Goal: Use online tool/utility: Utilize a website feature to perform a specific function

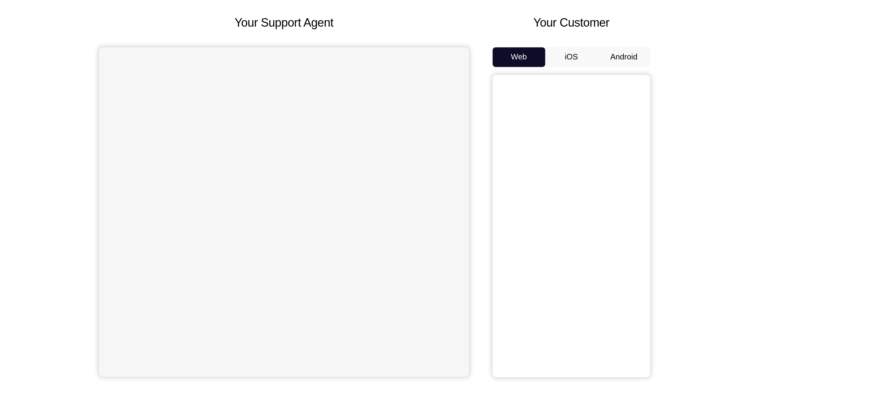
drag, startPoint x: 430, startPoint y: 0, endPoint x: 628, endPoint y: 161, distance: 254.4
click at [436, 161] on div "Your Support Agent Your Customer Web iOS Android Next Steps We’d be happy to gi…" at bounding box center [437, 235] width 416 height 429
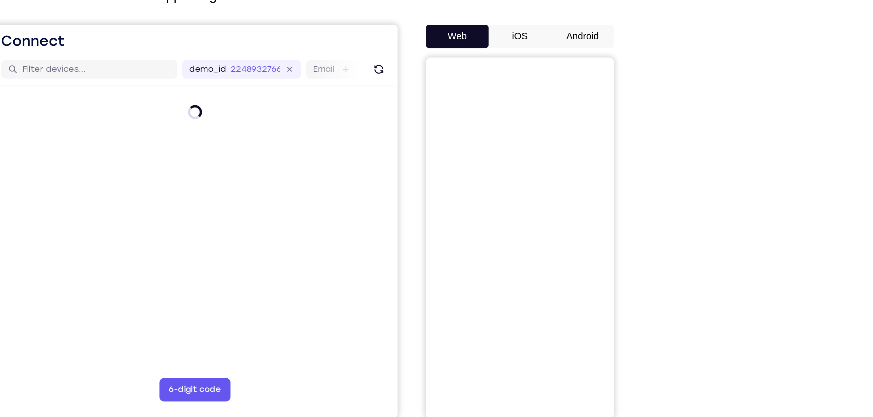
click at [436, 92] on button "Android" at bounding box center [601, 91] width 35 height 13
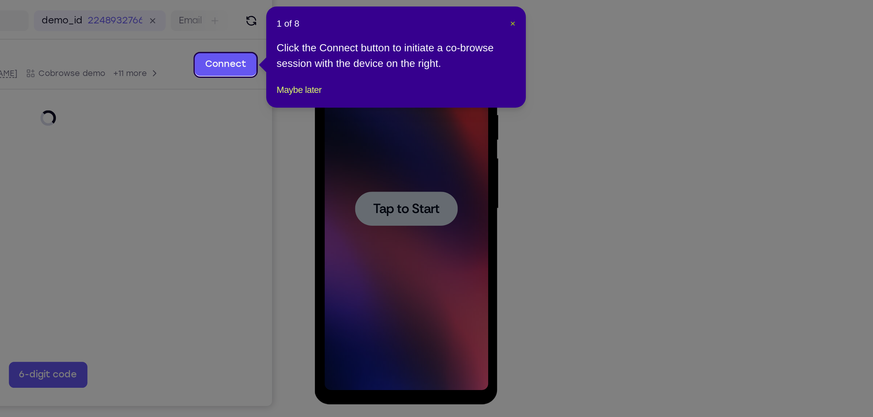
click at [436, 110] on span "×" at bounding box center [619, 110] width 3 height 5
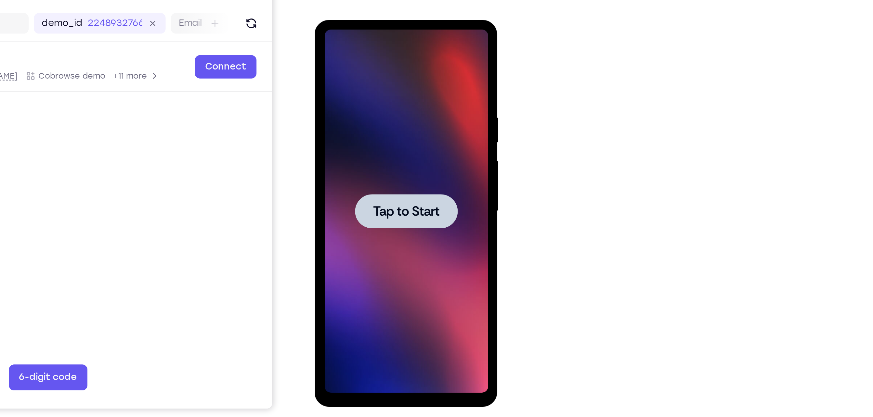
click at [360, 121] on div at bounding box center [360, 115] width 51 height 17
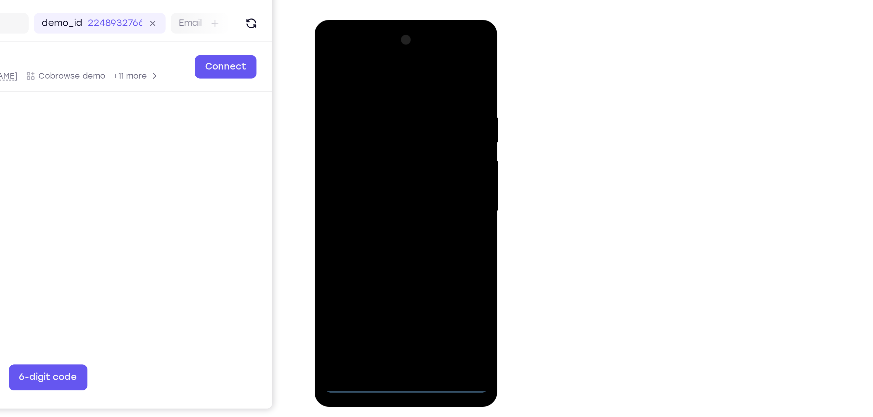
click at [358, 203] on div at bounding box center [360, 116] width 82 height 182
click at [385, 172] on div at bounding box center [360, 116] width 82 height 182
click at [353, 54] on div at bounding box center [360, 116] width 82 height 182
click at [385, 111] on div at bounding box center [360, 116] width 82 height 182
click at [352, 127] on div at bounding box center [360, 116] width 82 height 182
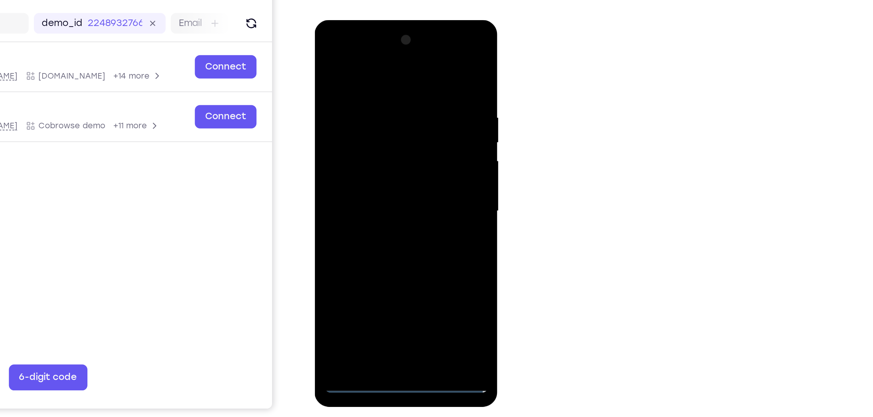
click at [360, 148] on div at bounding box center [360, 116] width 82 height 182
click at [354, 87] on div at bounding box center [360, 116] width 82 height 182
click at [384, 105] on div at bounding box center [360, 116] width 82 height 182
click at [364, 191] on div at bounding box center [360, 116] width 82 height 182
click at [358, 85] on div at bounding box center [360, 116] width 82 height 182
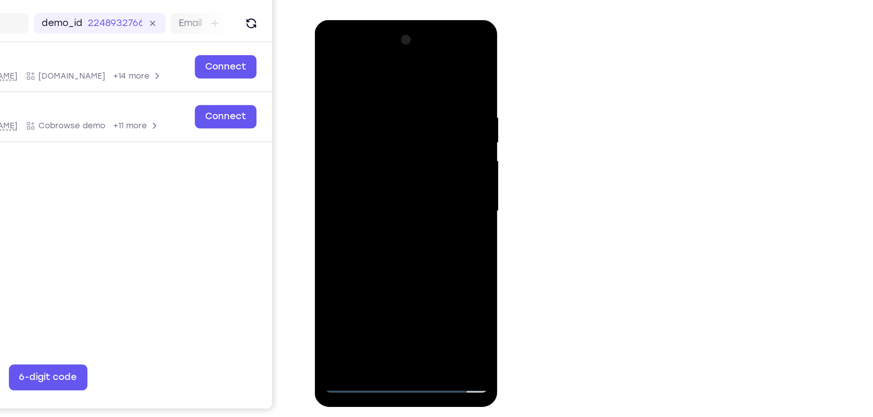
click at [345, 89] on div at bounding box center [360, 116] width 82 height 182
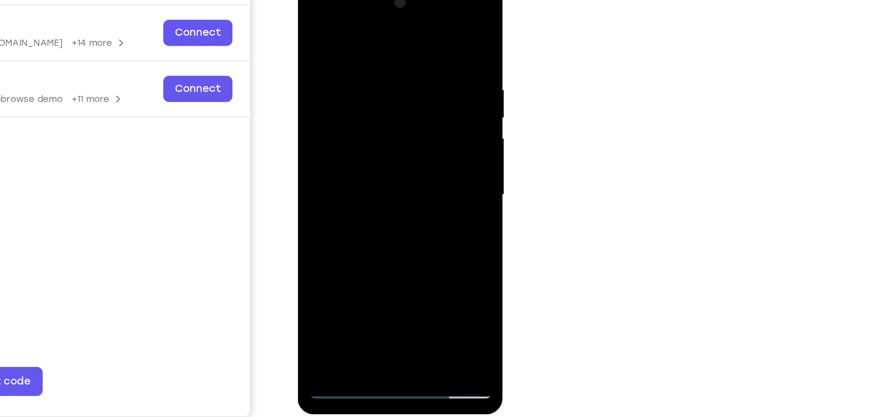
click at [378, 22] on div at bounding box center [343, 76] width 82 height 182
click at [359, 150] on div at bounding box center [343, 76] width 82 height 182
click at [338, 112] on div at bounding box center [343, 76] width 82 height 182
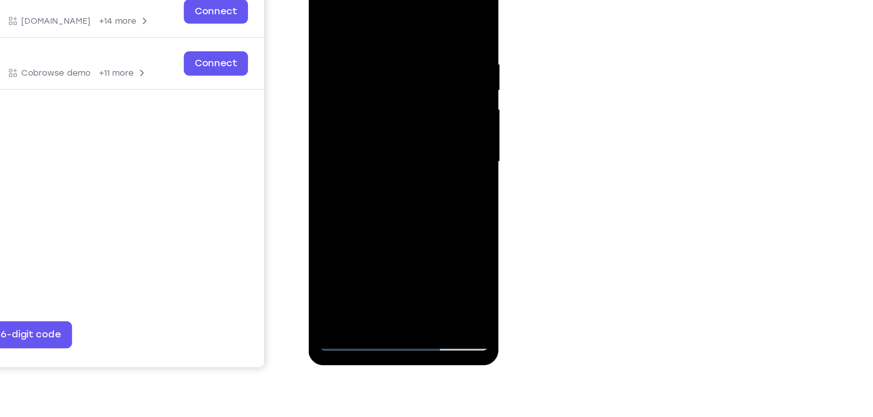
click at [389, 0] on div at bounding box center [354, 59] width 82 height 182
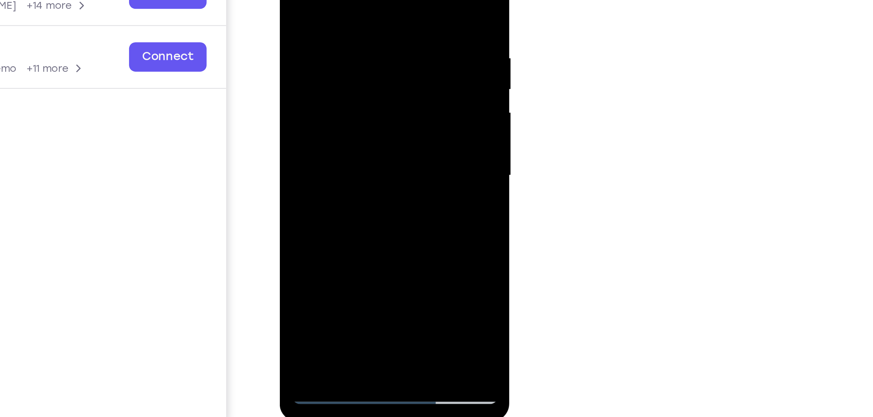
click at [296, 106] on div at bounding box center [325, 31] width 82 height 182
click at [311, 106] on div at bounding box center [325, 31] width 82 height 182
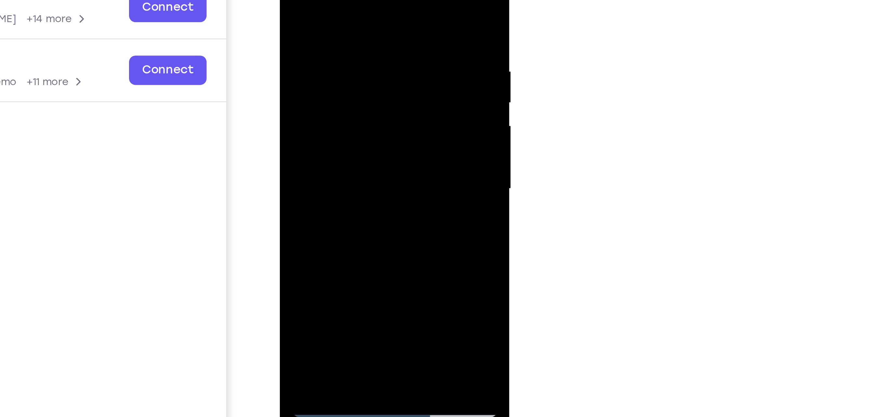
click at [296, 122] on div at bounding box center [325, 45] width 82 height 182
click at [334, 0] on div at bounding box center [325, 45] width 82 height 182
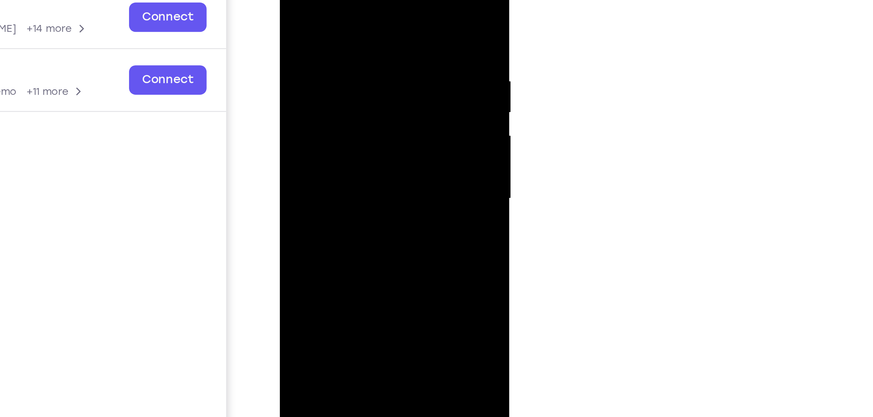
click at [350, 128] on div at bounding box center [325, 54] width 82 height 182
click at [359, 97] on div at bounding box center [325, 54] width 82 height 182
click at [352, 130] on div at bounding box center [325, 54] width 82 height 182
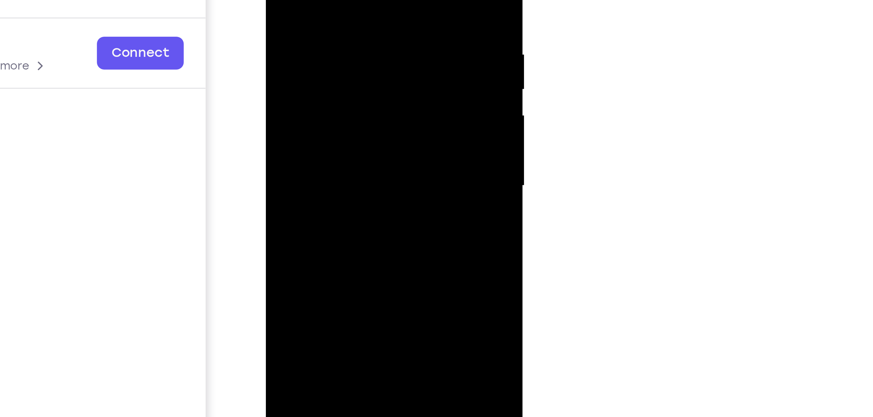
click at [345, 16] on div at bounding box center [311, 13] width 82 height 182
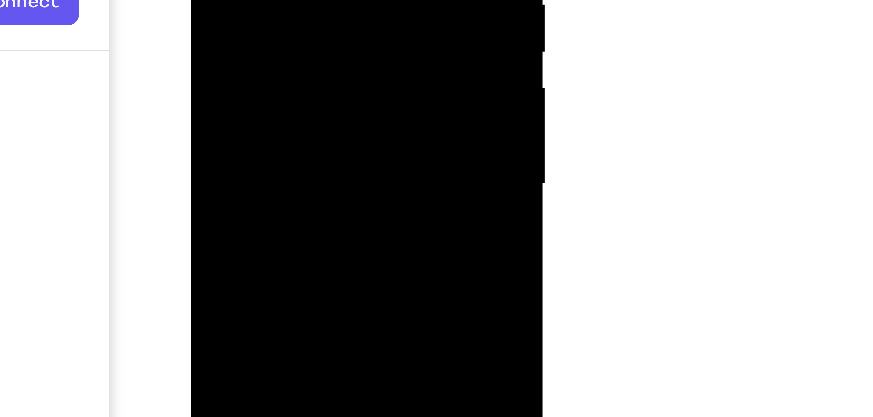
drag, startPoint x: 208, startPoint y: -83, endPoint x: 268, endPoint y: -82, distance: 59.5
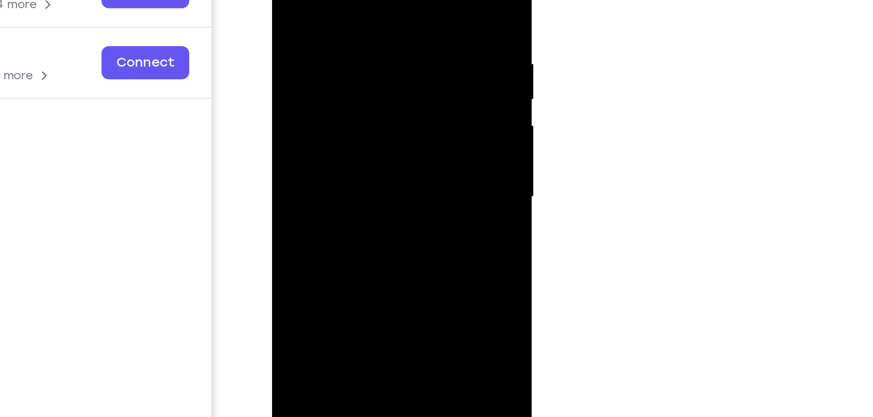
click at [351, 35] on div at bounding box center [318, 21] width 82 height 182
click at [352, 37] on div at bounding box center [318, 21] width 82 height 182
click at [352, 35] on div at bounding box center [318, 21] width 82 height 182
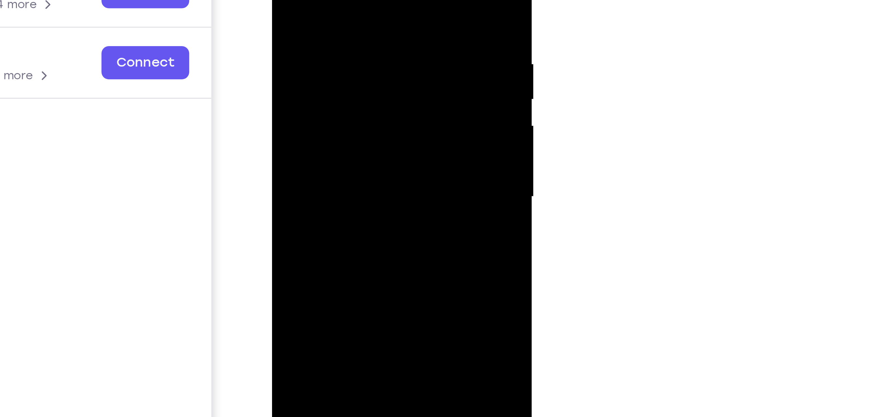
click at [342, 96] on div at bounding box center [318, 21] width 82 height 182
click at [349, 34] on div at bounding box center [318, 21] width 82 height 182
click at [350, 38] on div at bounding box center [318, 21] width 82 height 182
click at [351, 37] on div at bounding box center [318, 21] width 82 height 182
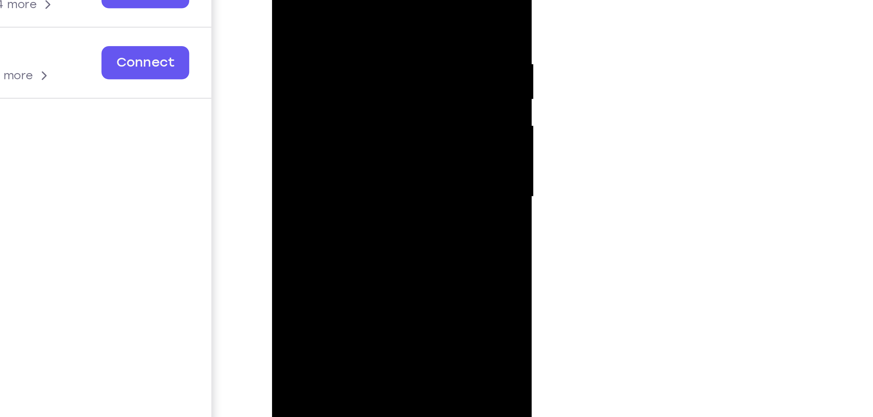
click at [351, 37] on div at bounding box center [318, 21] width 82 height 182
click at [350, 49] on div at bounding box center [318, 21] width 82 height 182
click at [350, 55] on div at bounding box center [318, 21] width 82 height 182
click at [350, 54] on div at bounding box center [318, 21] width 82 height 182
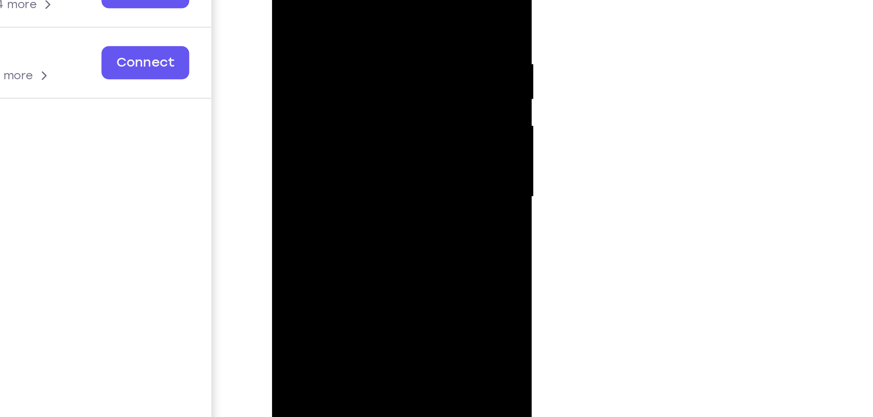
click at [350, 54] on div at bounding box center [318, 21] width 82 height 182
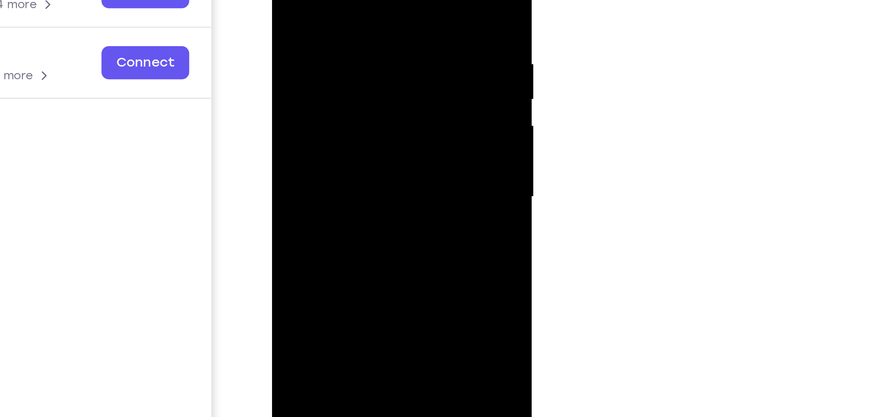
click at [350, 54] on div at bounding box center [318, 21] width 82 height 182
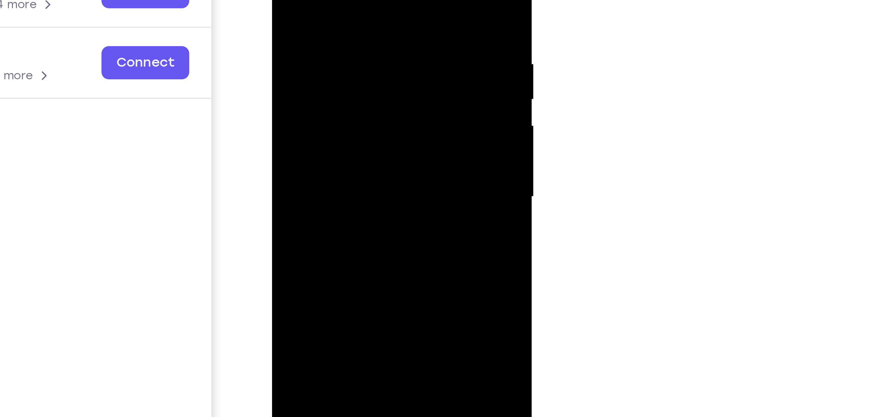
click at [350, 54] on div at bounding box center [318, 21] width 82 height 182
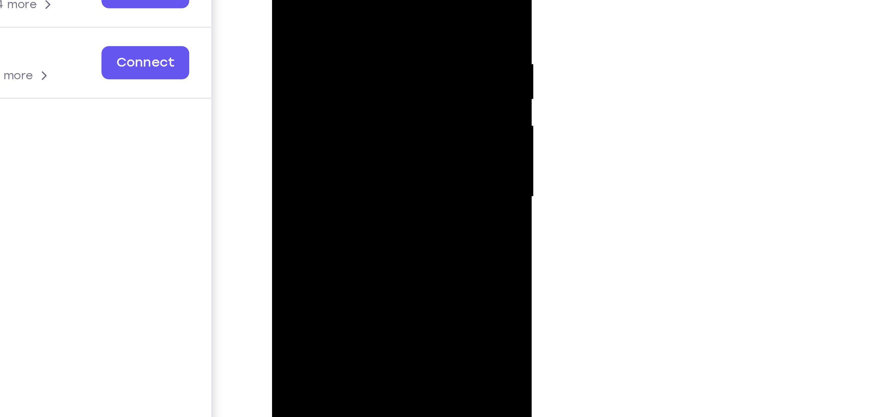
click at [350, 54] on div at bounding box center [318, 21] width 82 height 182
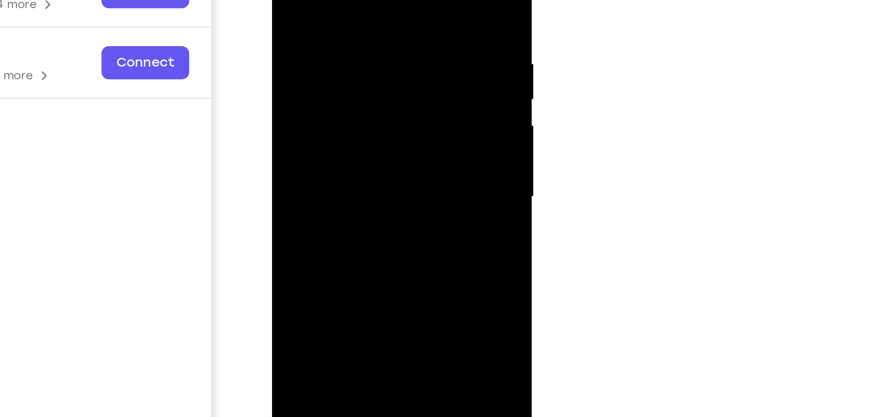
click at [350, 54] on div at bounding box center [318, 21] width 82 height 182
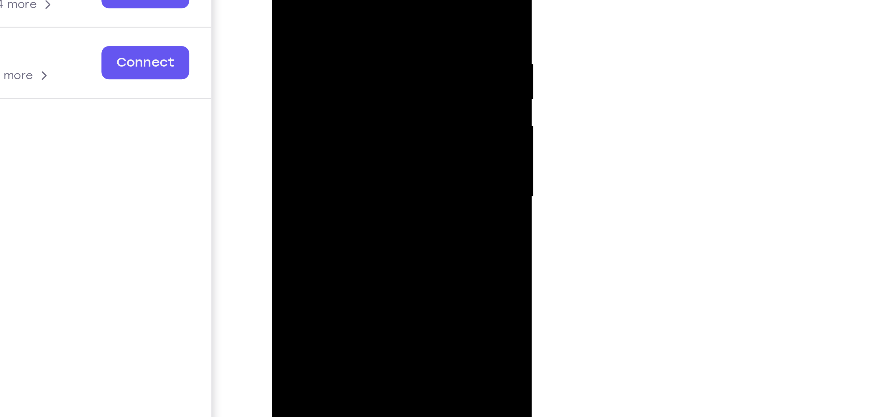
click at [350, 54] on div at bounding box center [318, 21] width 82 height 182
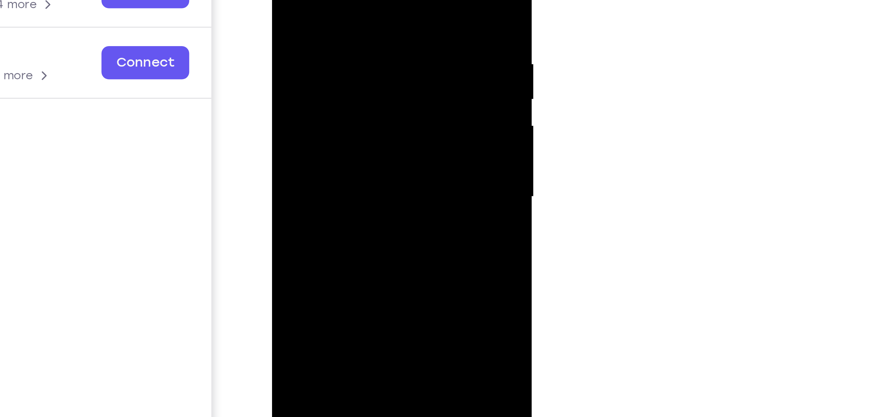
click at [350, 54] on div at bounding box center [318, 21] width 82 height 182
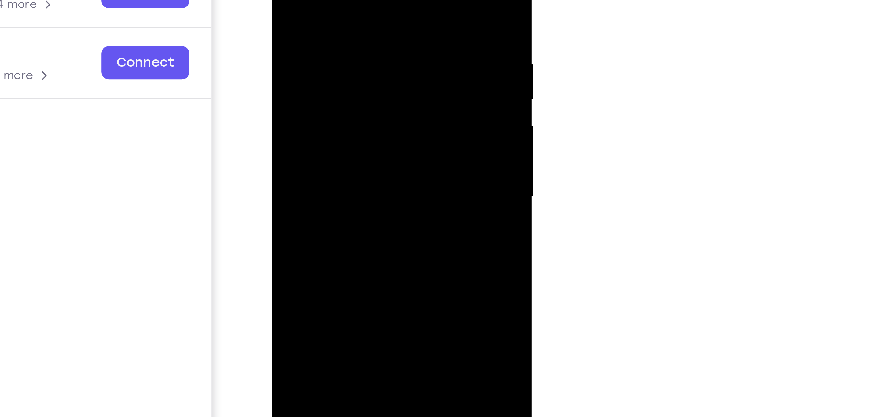
click at [350, 54] on div at bounding box center [318, 21] width 82 height 182
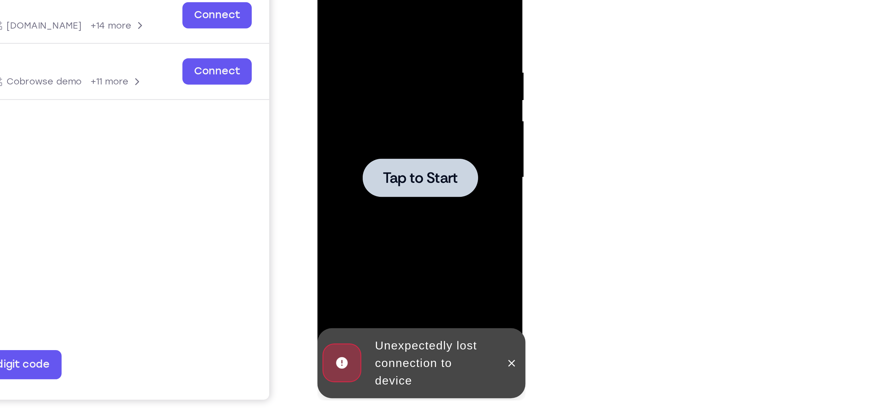
click at [375, 60] on span "Tap to Start" at bounding box center [362, 59] width 33 height 7
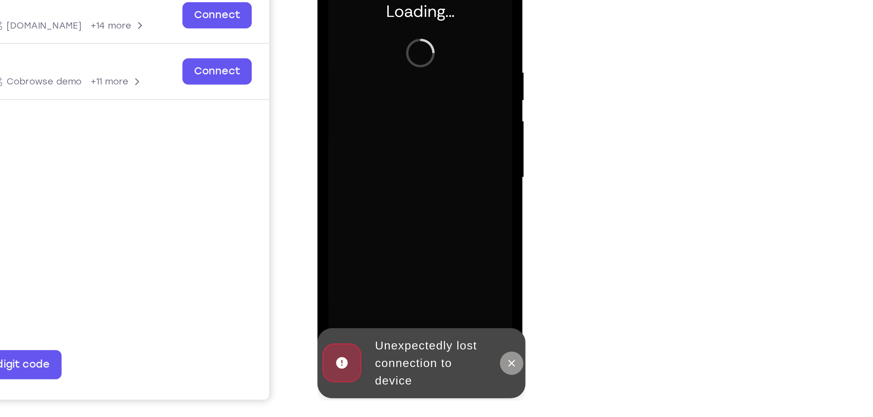
click at [405, 144] on icon at bounding box center [403, 141] width 5 height 5
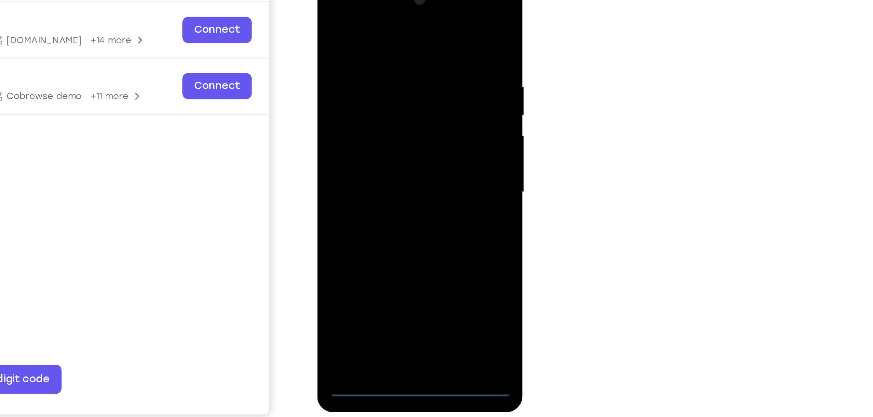
click at [360, 161] on div at bounding box center [363, 73] width 82 height 182
click at [390, 134] on div at bounding box center [363, 73] width 82 height 182
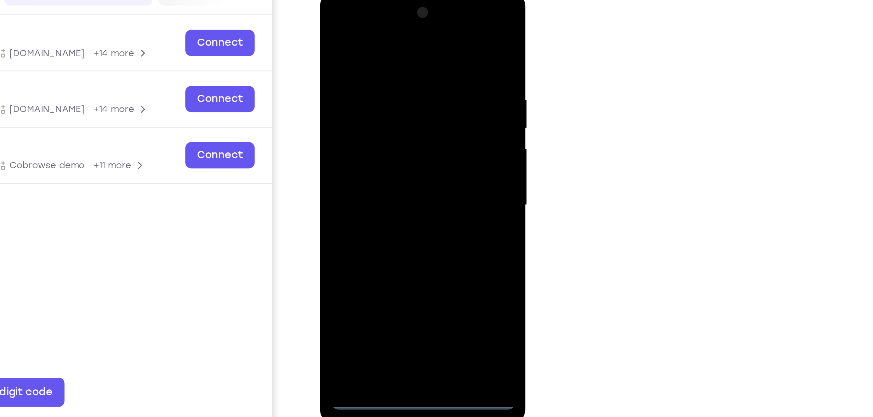
click at [361, 20] on div at bounding box center [366, 86] width 82 height 182
click at [395, 85] on div at bounding box center [366, 86] width 82 height 182
click at [358, 98] on div at bounding box center [366, 86] width 82 height 182
click at [367, 119] on div at bounding box center [366, 86] width 82 height 182
click at [372, 58] on div at bounding box center [366, 86] width 82 height 182
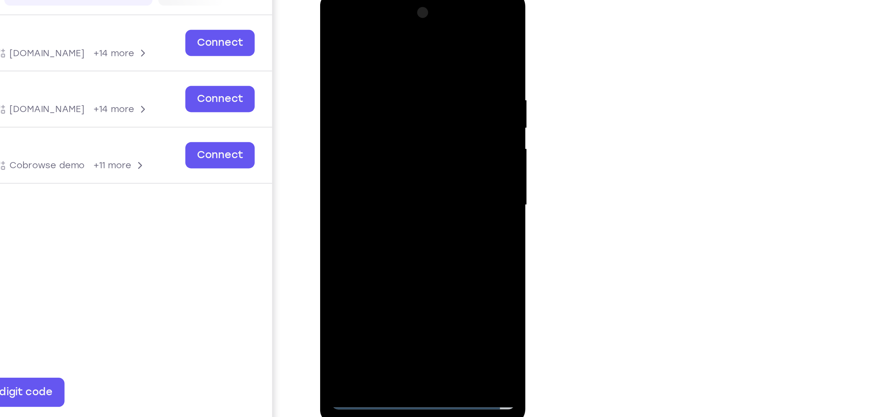
click at [376, 79] on div at bounding box center [366, 86] width 82 height 182
click at [353, 164] on div at bounding box center [366, 86] width 82 height 182
click at [359, 62] on div at bounding box center [366, 86] width 82 height 182
click at [400, 32] on div at bounding box center [366, 86] width 82 height 182
drag, startPoint x: 376, startPoint y: 139, endPoint x: 382, endPoint y: 107, distance: 33.1
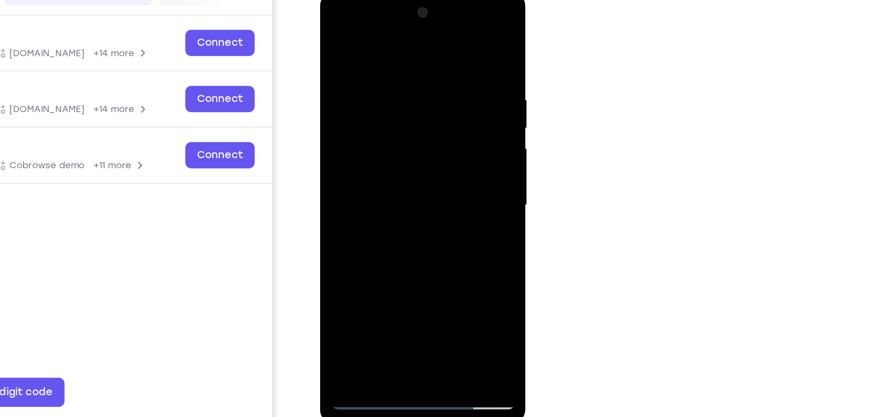
click at [382, 107] on div at bounding box center [366, 86] width 82 height 182
click at [330, 143] on div at bounding box center [366, 86] width 82 height 182
drag, startPoint x: 376, startPoint y: 141, endPoint x: 381, endPoint y: 195, distance: 54.2
click at [381, 186] on html "Online web based iOS Simulators and Android Emulators. Run iPhone, iPad, Mobile…" at bounding box center [366, 88] width 93 height 195
click at [356, 38] on div at bounding box center [366, 86] width 82 height 182
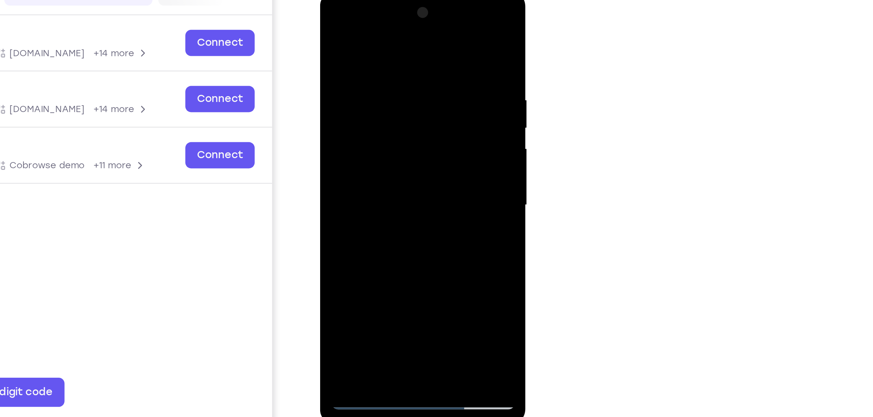
click at [335, 98] on div at bounding box center [366, 86] width 82 height 182
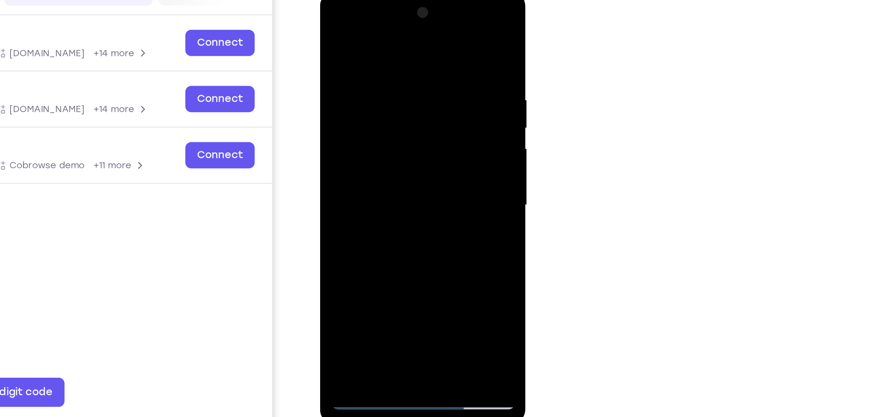
click at [335, 98] on div at bounding box center [366, 86] width 82 height 182
click at [393, 105] on div at bounding box center [366, 86] width 82 height 182
click at [401, 26] on div at bounding box center [366, 86] width 82 height 182
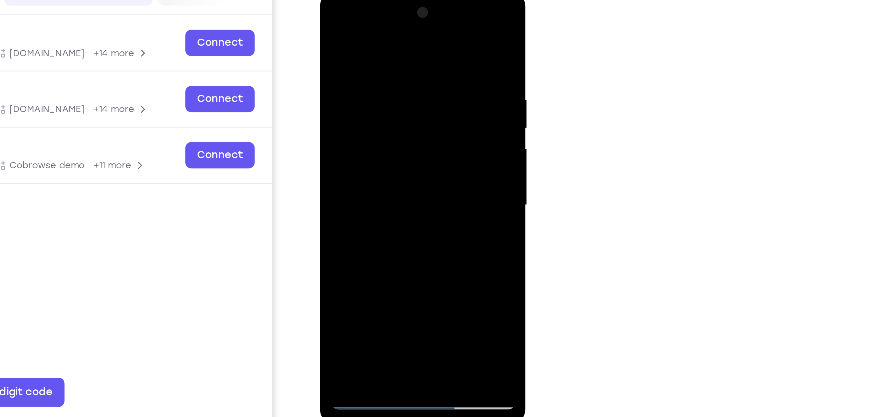
click at [383, 163] on div at bounding box center [366, 86] width 82 height 182
click at [358, 122] on div at bounding box center [366, 86] width 82 height 182
click at [350, 72] on div at bounding box center [366, 86] width 82 height 182
click at [354, 161] on div at bounding box center [366, 86] width 82 height 182
click at [397, 102] on div at bounding box center [366, 86] width 82 height 182
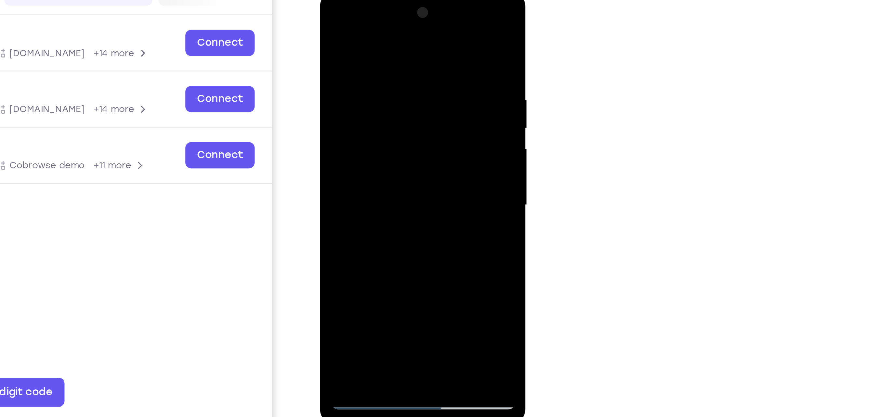
click at [343, 73] on div at bounding box center [366, 86] width 82 height 182
click at [344, 130] on div at bounding box center [366, 86] width 82 height 182
click at [333, 24] on div at bounding box center [366, 86] width 82 height 182
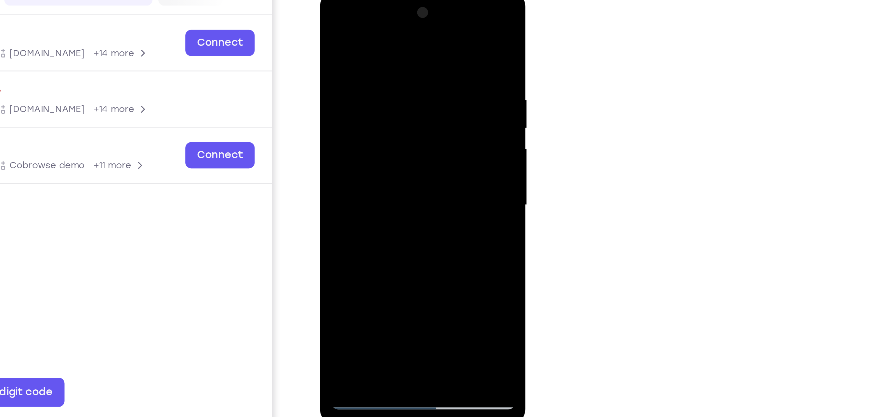
click at [390, 88] on div at bounding box center [366, 86] width 82 height 182
click at [349, 158] on div at bounding box center [366, 86] width 82 height 182
click at [361, 65] on div at bounding box center [366, 86] width 82 height 182
click at [365, 122] on div at bounding box center [366, 86] width 82 height 182
click at [348, 161] on div at bounding box center [366, 86] width 82 height 182
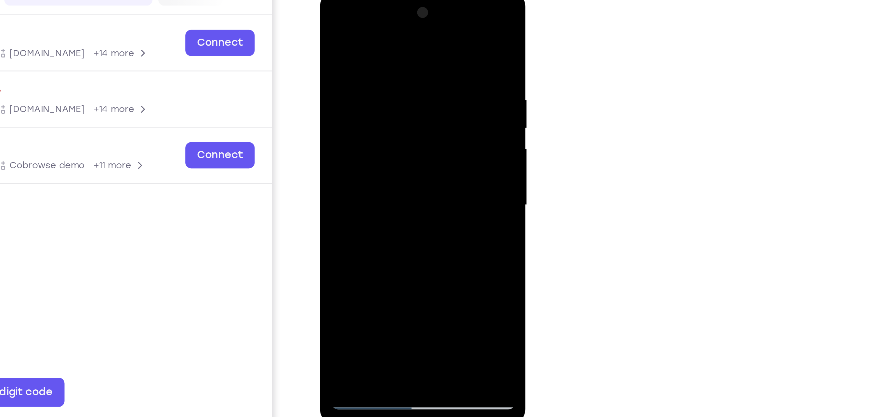
click at [366, 133] on div at bounding box center [366, 86] width 82 height 182
click at [394, 98] on div at bounding box center [366, 86] width 82 height 182
click at [332, 20] on div at bounding box center [366, 86] width 82 height 182
click at [363, 113] on div at bounding box center [366, 86] width 82 height 182
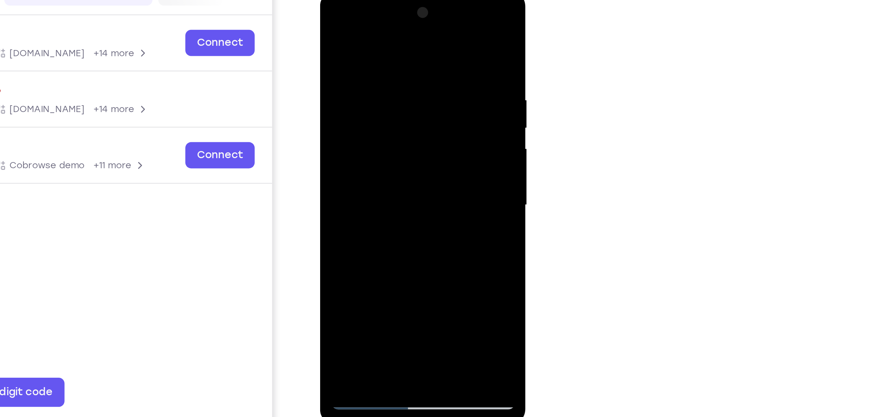
click at [355, 160] on div at bounding box center [366, 86] width 82 height 182
click at [406, 148] on div at bounding box center [366, 86] width 82 height 182
click at [349, 160] on div at bounding box center [366, 86] width 82 height 182
drag, startPoint x: 372, startPoint y: 151, endPoint x: 389, endPoint y: 136, distance: 23.3
click at [389, 136] on div at bounding box center [366, 86] width 82 height 182
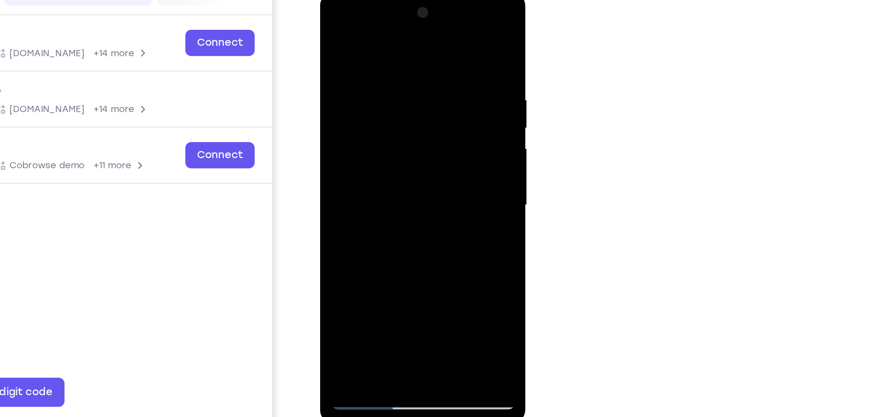
click at [365, 153] on div at bounding box center [366, 86] width 82 height 182
click at [395, 99] on div at bounding box center [366, 86] width 82 height 182
click at [330, 24] on div at bounding box center [366, 86] width 82 height 182
click at [366, 96] on div at bounding box center [366, 86] width 82 height 182
click at [330, 24] on div at bounding box center [366, 86] width 82 height 182
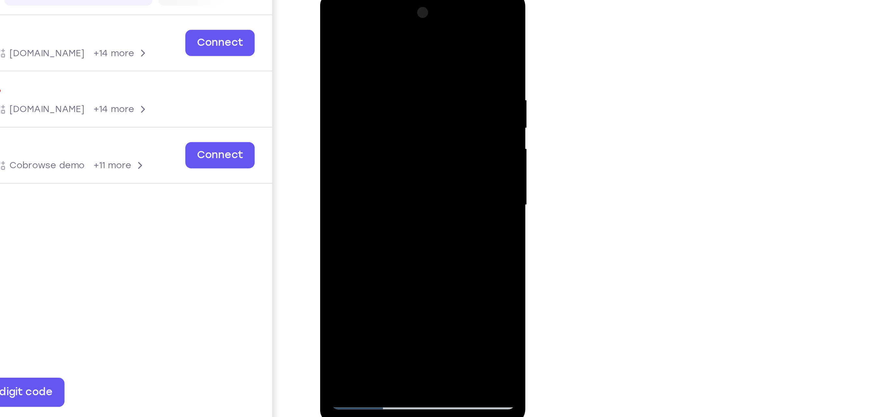
click at [349, 113] on div at bounding box center [366, 86] width 82 height 182
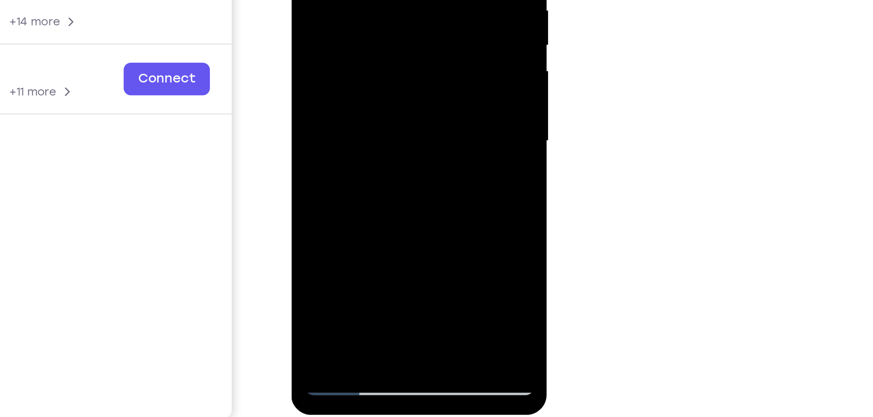
drag, startPoint x: 357, startPoint y: -41, endPoint x: 354, endPoint y: 32, distance: 72.6
drag, startPoint x: 357, startPoint y: -59, endPoint x: 355, endPoint y: 18, distance: 77.1
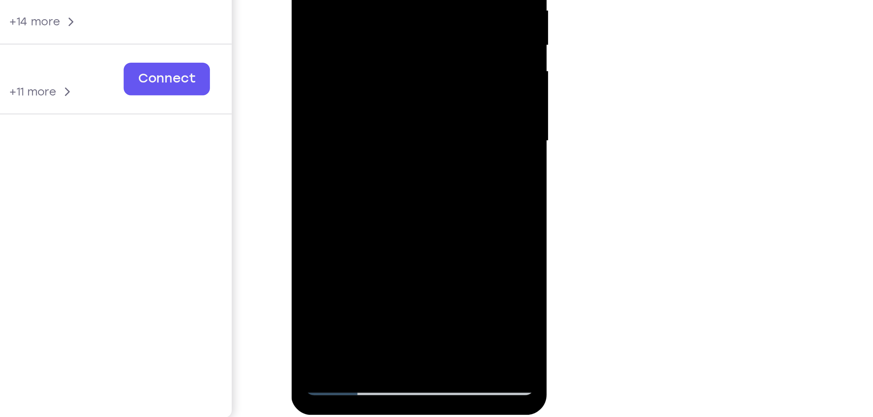
drag, startPoint x: 359, startPoint y: -55, endPoint x: 365, endPoint y: 18, distance: 73.1
drag, startPoint x: 360, startPoint y: -72, endPoint x: 356, endPoint y: 16, distance: 87.9
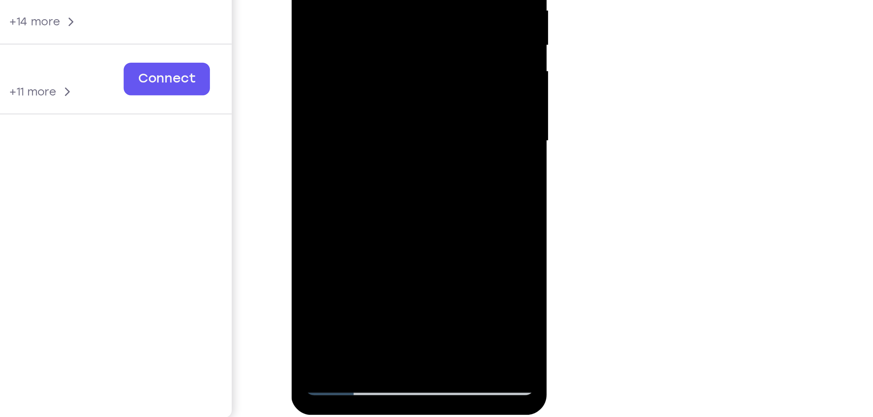
drag, startPoint x: 337, startPoint y: -63, endPoint x: 343, endPoint y: 1, distance: 64.7
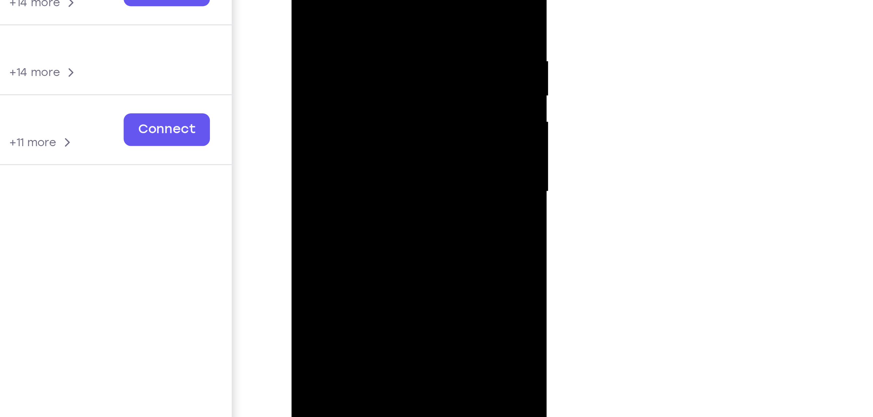
drag, startPoint x: 369, startPoint y: 36, endPoint x: 367, endPoint y: 10, distance: 26.4
click at [367, 10] on div at bounding box center [337, 21] width 82 height 182
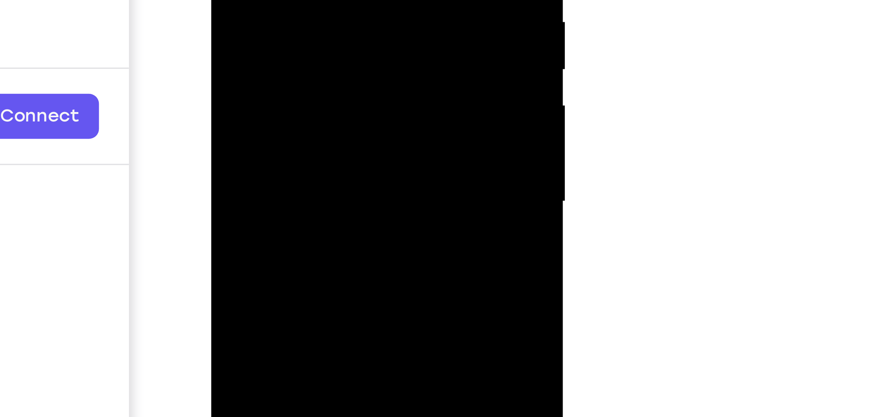
drag, startPoint x: 281, startPoint y: -62, endPoint x: 278, endPoint y: -94, distance: 32.3
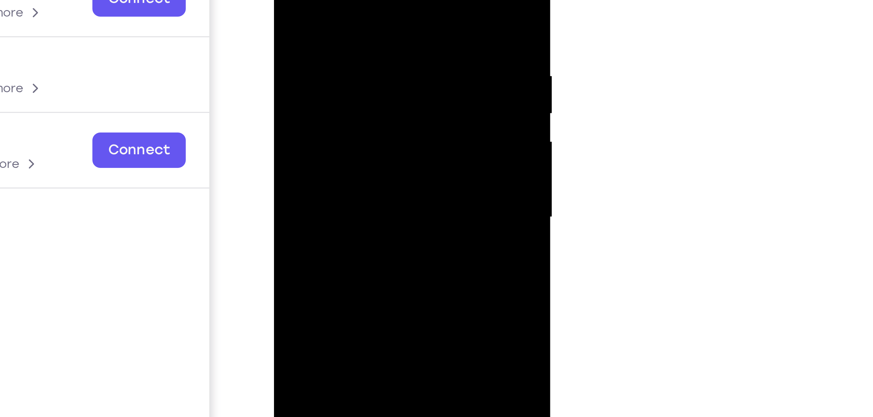
drag, startPoint x: 350, startPoint y: 61, endPoint x: 352, endPoint y: -21, distance: 81.6
click at [352, 0] on div at bounding box center [320, 24] width 82 height 182
drag, startPoint x: 343, startPoint y: 46, endPoint x: 341, endPoint y: -10, distance: 56.0
click at [341, 0] on div at bounding box center [320, 24] width 82 height 182
drag, startPoint x: 346, startPoint y: 43, endPoint x: 339, endPoint y: -10, distance: 53.4
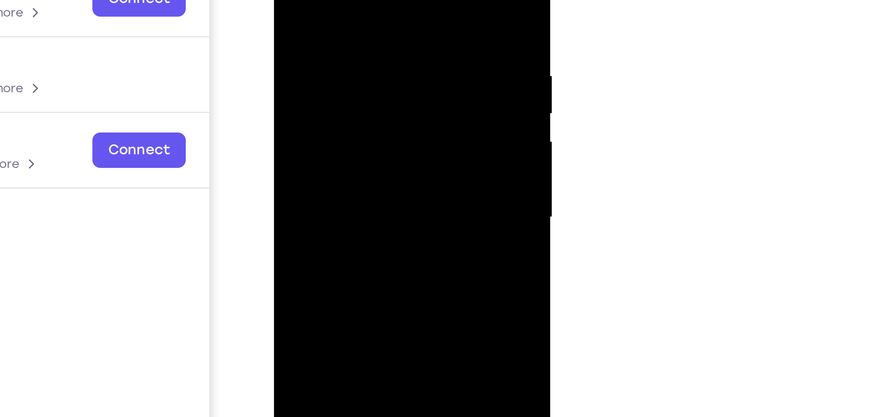
click at [339, 0] on div at bounding box center [320, 24] width 82 height 182
drag, startPoint x: 349, startPoint y: 74, endPoint x: 350, endPoint y: -2, distance: 75.8
click at [350, 0] on div at bounding box center [320, 24] width 82 height 182
drag, startPoint x: 346, startPoint y: 19, endPoint x: 343, endPoint y: -2, distance: 20.9
click at [343, 0] on div at bounding box center [320, 24] width 82 height 182
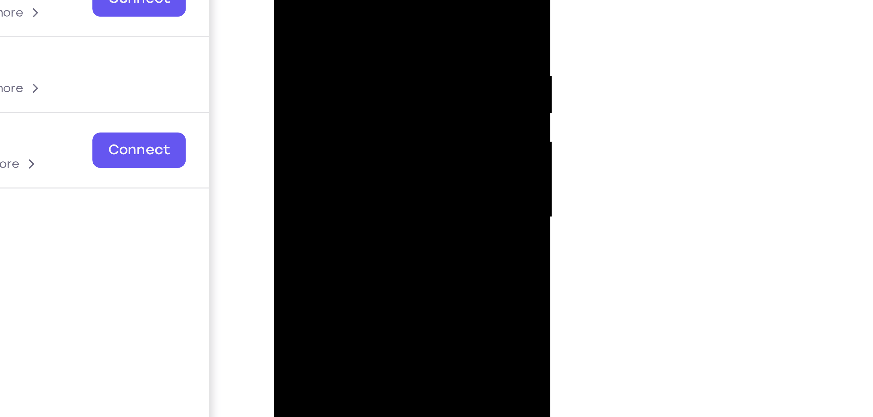
drag, startPoint x: 340, startPoint y: 46, endPoint x: 343, endPoint y: 9, distance: 37.2
click at [343, 9] on div at bounding box center [320, 24] width 82 height 182
drag, startPoint x: 340, startPoint y: 50, endPoint x: 344, endPoint y: 29, distance: 21.8
click at [344, 29] on div at bounding box center [320, 24] width 82 height 182
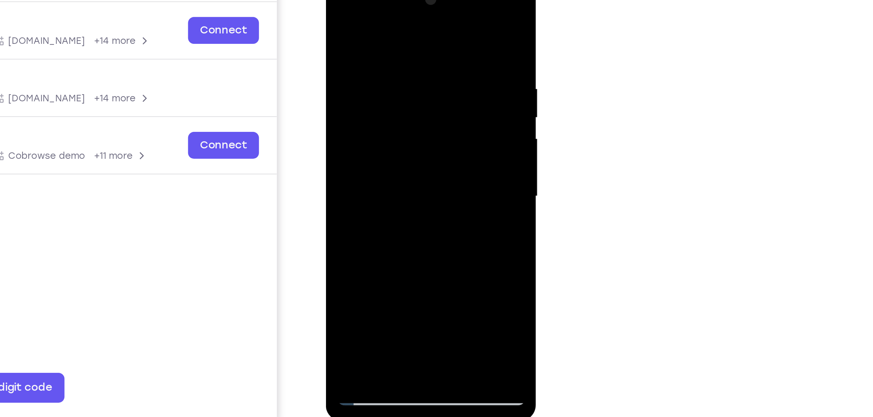
click at [337, 8] on div at bounding box center [372, 73] width 82 height 182
click at [337, 7] on div at bounding box center [372, 73] width 82 height 182
drag, startPoint x: 358, startPoint y: 125, endPoint x: 357, endPoint y: 75, distance: 49.1
click at [357, 75] on div at bounding box center [372, 73] width 82 height 182
click at [372, 72] on div at bounding box center [372, 73] width 82 height 182
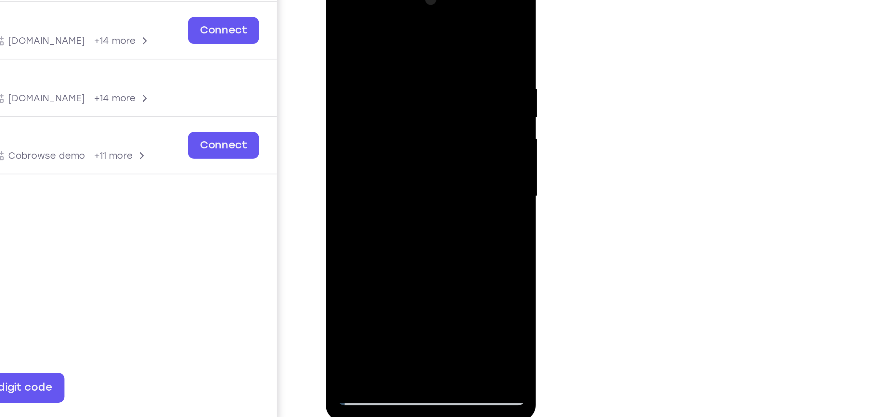
click at [372, 72] on div at bounding box center [372, 73] width 82 height 182
drag, startPoint x: 348, startPoint y: 130, endPoint x: 351, endPoint y: 107, distance: 24.0
click at [351, 107] on div at bounding box center [372, 73] width 82 height 182
click at [343, 149] on div at bounding box center [372, 73] width 82 height 182
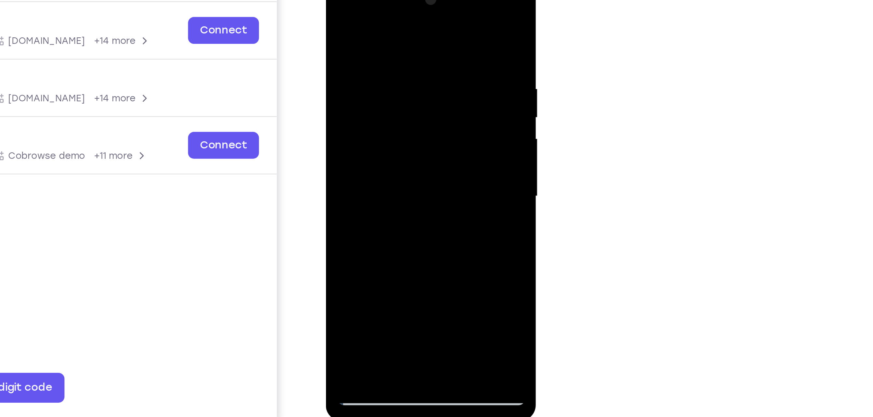
click at [343, 149] on div at bounding box center [372, 73] width 82 height 182
drag, startPoint x: 380, startPoint y: 26, endPoint x: 372, endPoint y: 149, distance: 123.5
click at [372, 149] on div at bounding box center [372, 73] width 82 height 182
drag, startPoint x: 380, startPoint y: 56, endPoint x: 372, endPoint y: 141, distance: 84.9
click at [372, 141] on div at bounding box center [372, 73] width 82 height 182
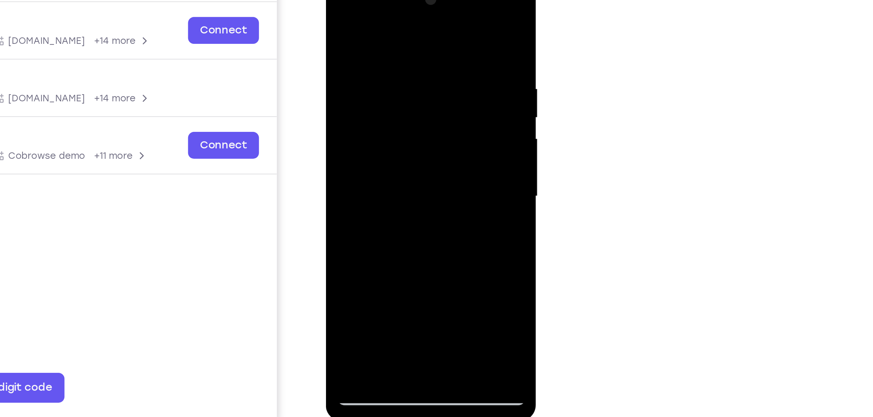
drag, startPoint x: 371, startPoint y: 51, endPoint x: 366, endPoint y: 156, distance: 105.5
click at [366, 156] on div at bounding box center [372, 73] width 82 height 182
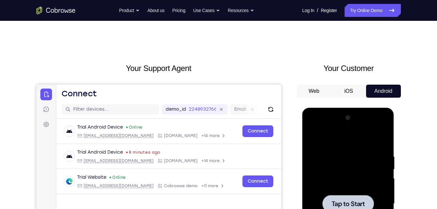
drag, startPoint x: 739, startPoint y: 118, endPoint x: 287, endPoint y: 55, distance: 455.7
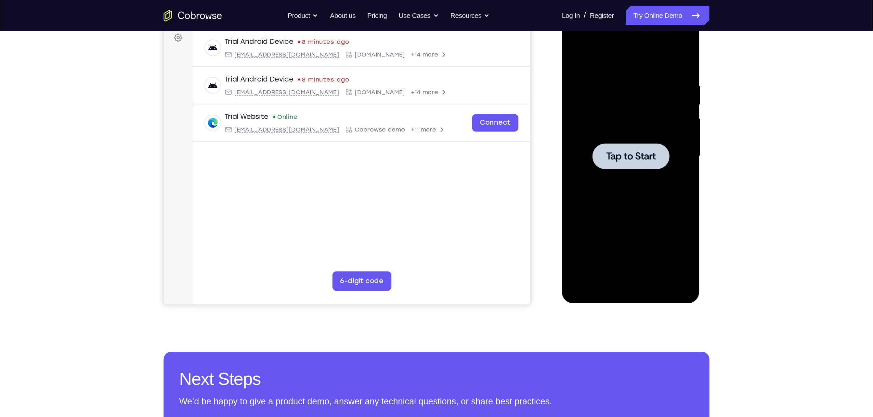
scroll to position [99, 0]
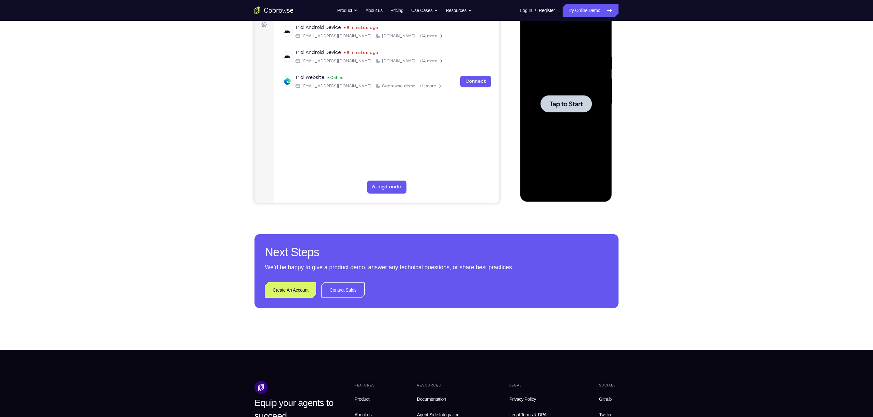
drag, startPoint x: 431, startPoint y: 0, endPoint x: 667, endPoint y: 90, distance: 252.5
click at [436, 90] on div "Your Support Agent Your Customer Web iOS Android Next Steps We’d be happy to gi…" at bounding box center [436, 135] width 873 height 429
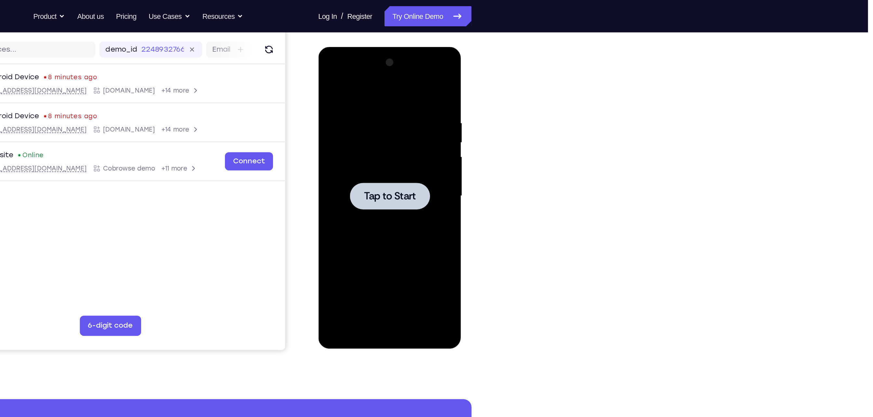
scroll to position [77, 0]
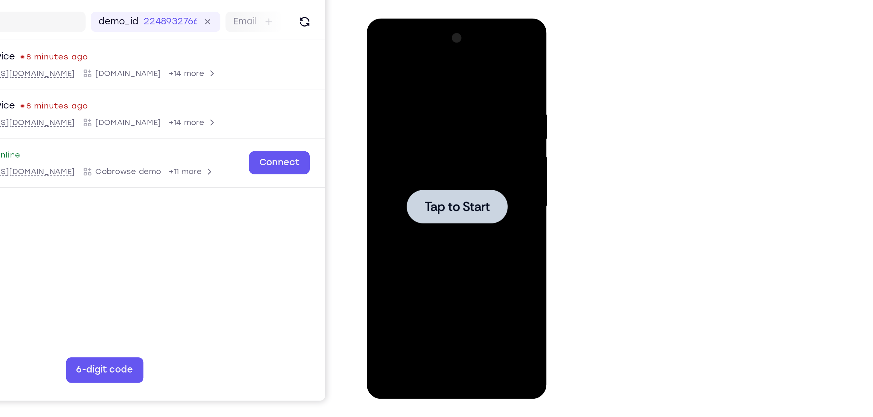
click at [410, 116] on span "Tap to Start" at bounding box center [412, 114] width 33 height 7
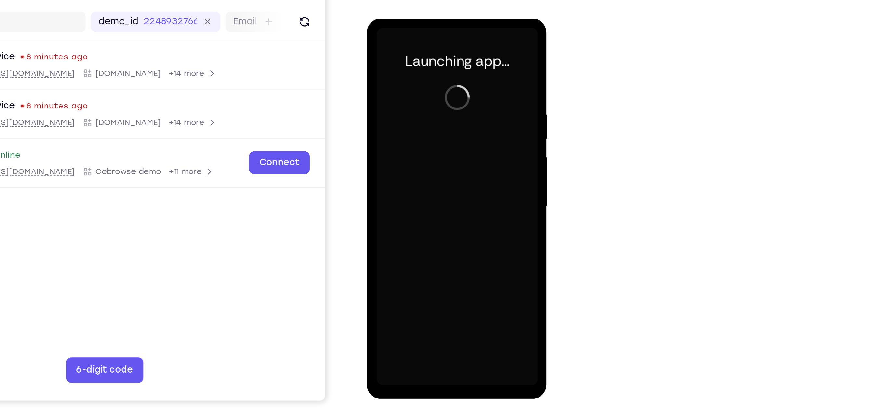
click at [412, 203] on div at bounding box center [413, 114] width 82 height 182
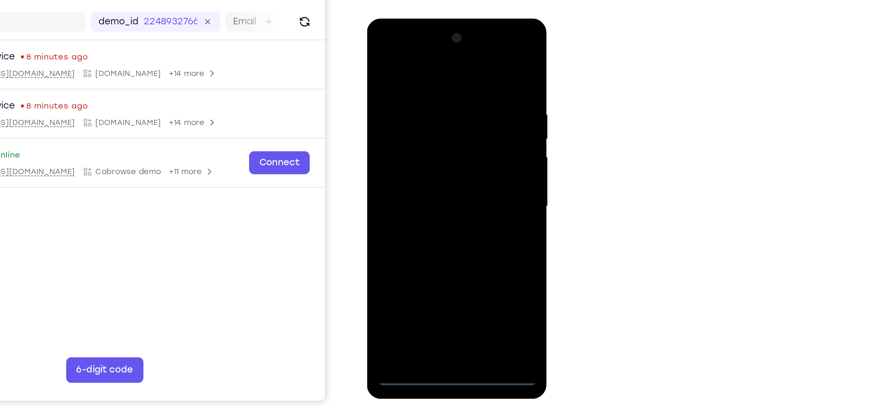
click at [412, 203] on div at bounding box center [413, 114] width 82 height 182
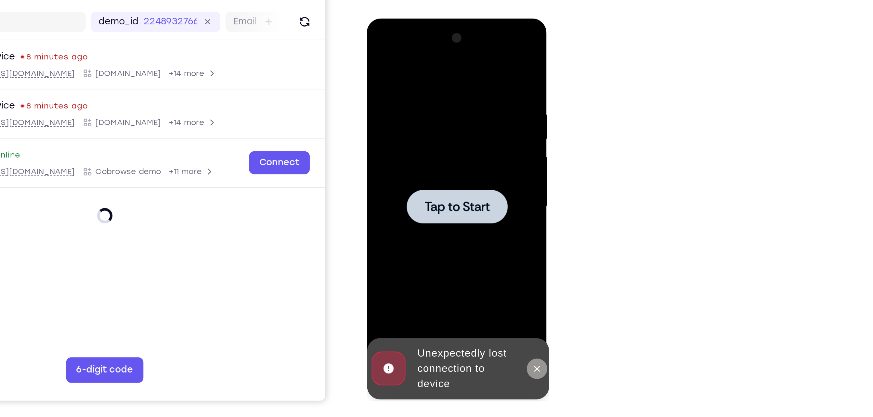
click at [436, 199] on icon at bounding box center [453, 196] width 5 height 5
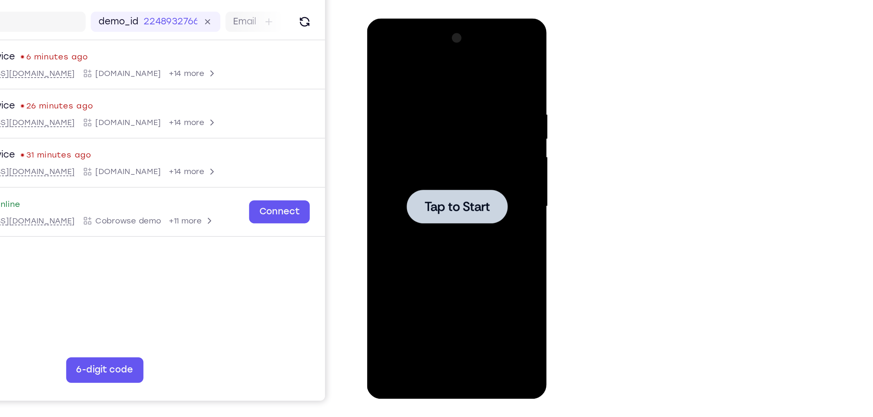
click at [403, 104] on div at bounding box center [413, 114] width 82 height 182
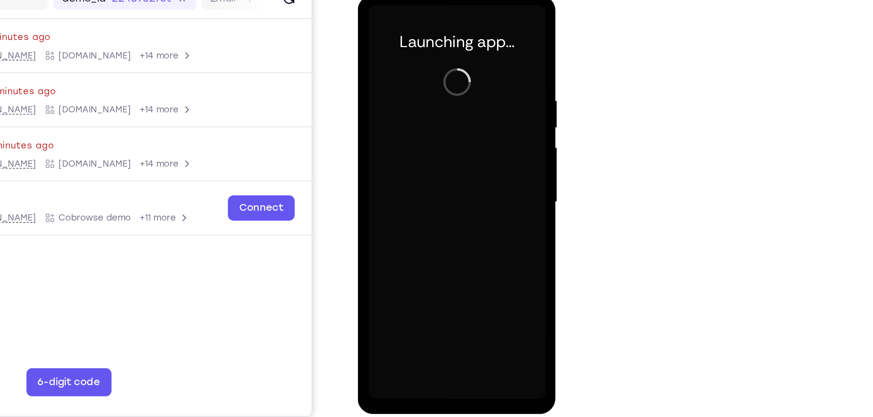
click at [401, 179] on div at bounding box center [404, 91] width 82 height 182
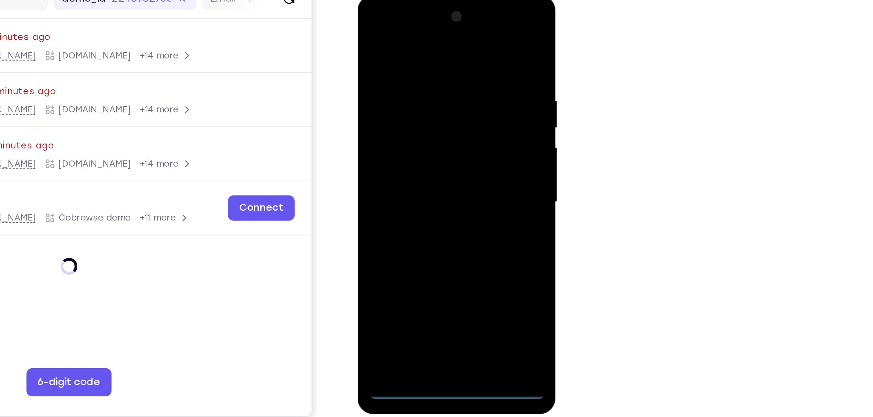
click at [405, 179] on div at bounding box center [404, 91] width 82 height 182
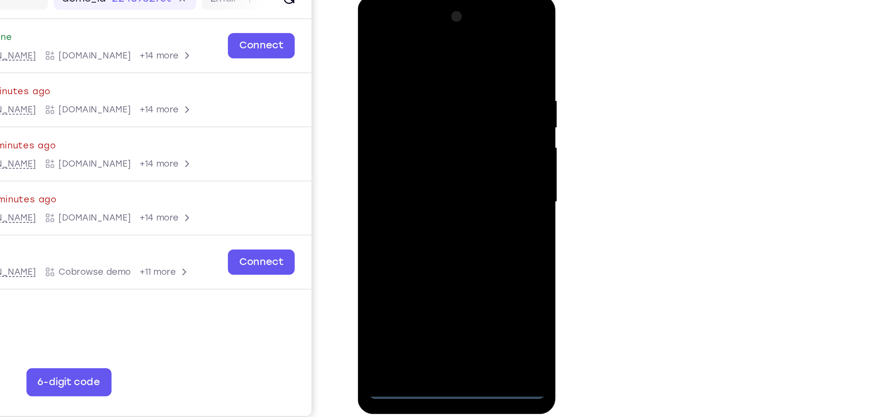
click at [435, 152] on div at bounding box center [404, 91] width 82 height 182
click at [382, 29] on div at bounding box center [404, 91] width 82 height 182
click at [434, 92] on div at bounding box center [404, 91] width 82 height 182
click at [395, 103] on div at bounding box center [404, 91] width 82 height 182
click at [405, 125] on div at bounding box center [404, 91] width 82 height 182
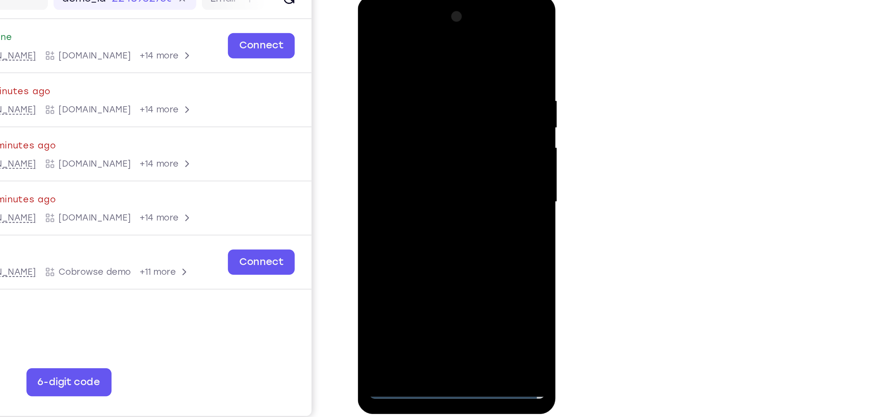
click at [415, 62] on div at bounding box center [404, 91] width 82 height 182
click at [427, 85] on div at bounding box center [404, 91] width 82 height 182
click at [409, 168] on div at bounding box center [404, 91] width 82 height 182
click at [400, 66] on div at bounding box center [404, 91] width 82 height 182
click at [436, 37] on div at bounding box center [404, 91] width 82 height 182
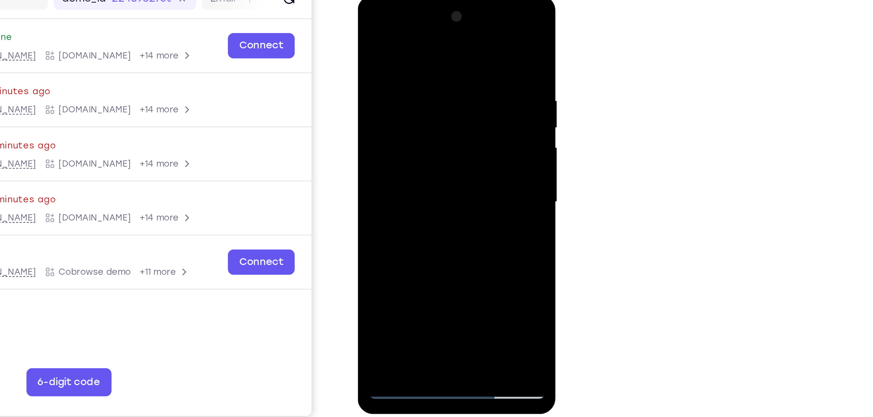
click at [436, 25] on div at bounding box center [404, 91] width 82 height 182
click at [390, 62] on div at bounding box center [404, 91] width 82 height 182
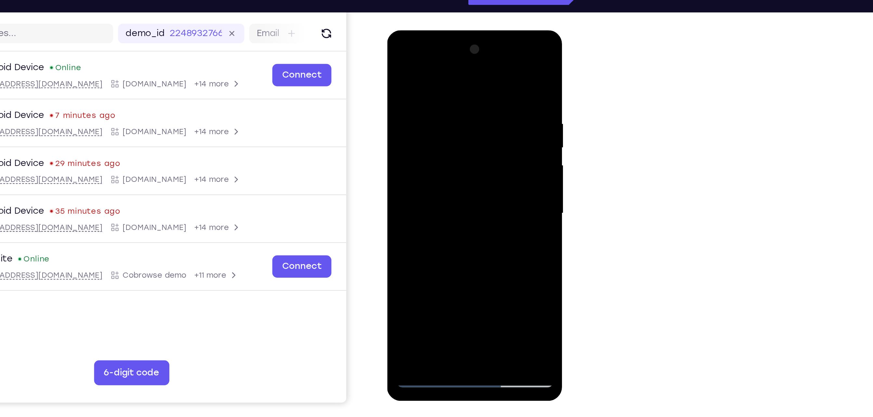
click at [436, 204] on div at bounding box center [433, 126] width 82 height 182
click at [431, 160] on div at bounding box center [433, 126] width 82 height 182
click at [436, 108] on div at bounding box center [433, 126] width 82 height 182
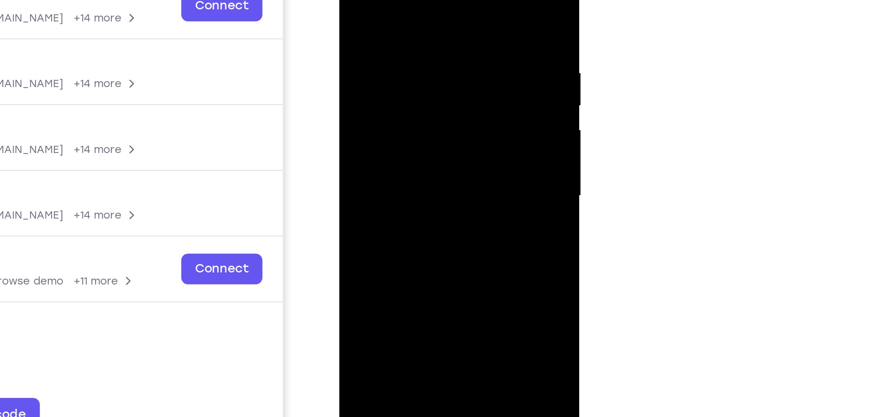
click at [367, 115] on div at bounding box center [385, 41] width 82 height 182
click at [417, 55] on div at bounding box center [385, 41] width 82 height 182
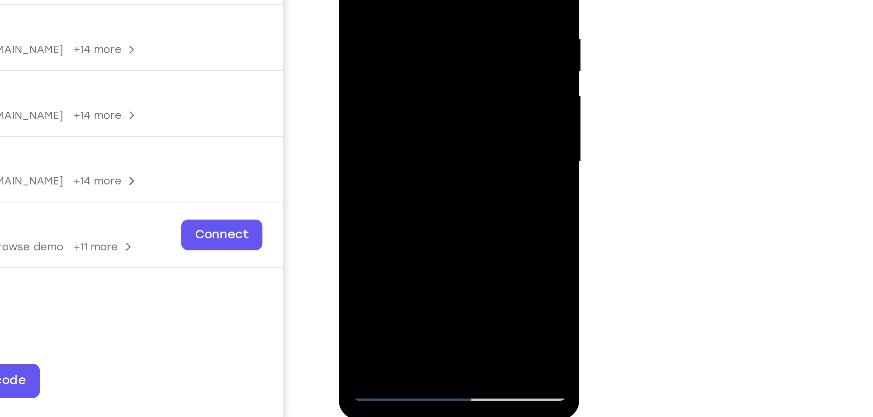
click at [360, 94] on div at bounding box center [385, 6] width 82 height 182
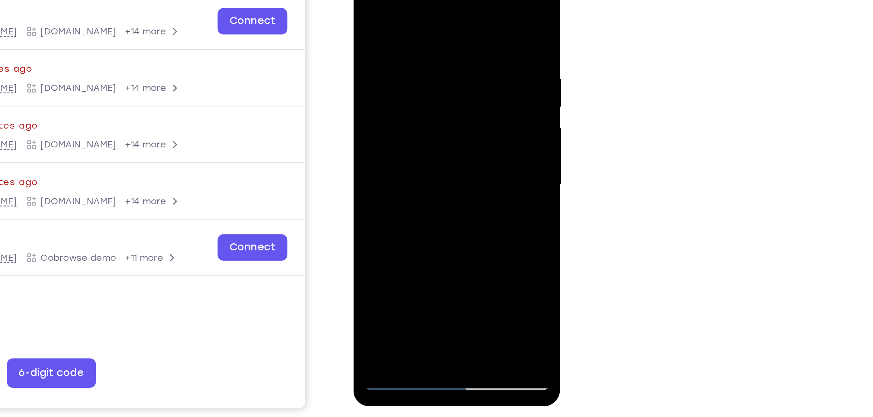
drag, startPoint x: 429, startPoint y: 38, endPoint x: 427, endPoint y: 156, distance: 117.7
click at [427, 156] on div at bounding box center [399, 65] width 92 height 194
drag, startPoint x: 422, startPoint y: 13, endPoint x: 420, endPoint y: 138, distance: 124.9
click at [420, 138] on div at bounding box center [399, 64] width 82 height 182
drag, startPoint x: 367, startPoint y: 34, endPoint x: 389, endPoint y: 146, distance: 114.0
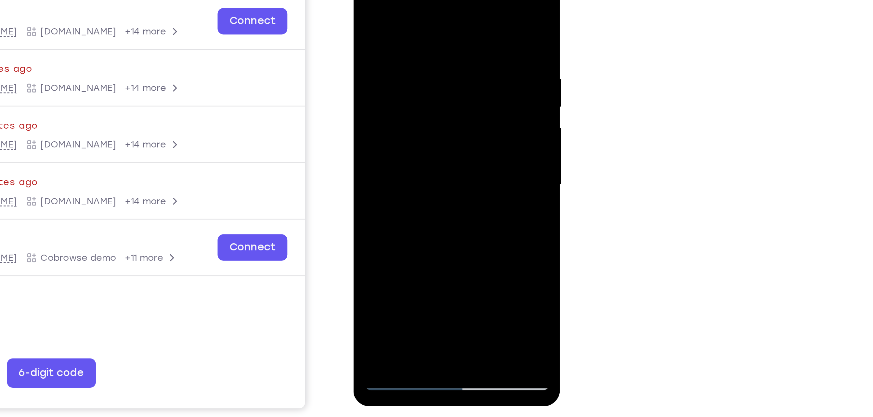
click at [389, 146] on div at bounding box center [399, 64] width 82 height 182
click at [365, 0] on div at bounding box center [399, 64] width 82 height 182
click at [394, 118] on div at bounding box center [399, 64] width 82 height 182
drag, startPoint x: 390, startPoint y: 36, endPoint x: 385, endPoint y: 134, distance: 98.0
click at [385, 134] on div at bounding box center [399, 64] width 82 height 182
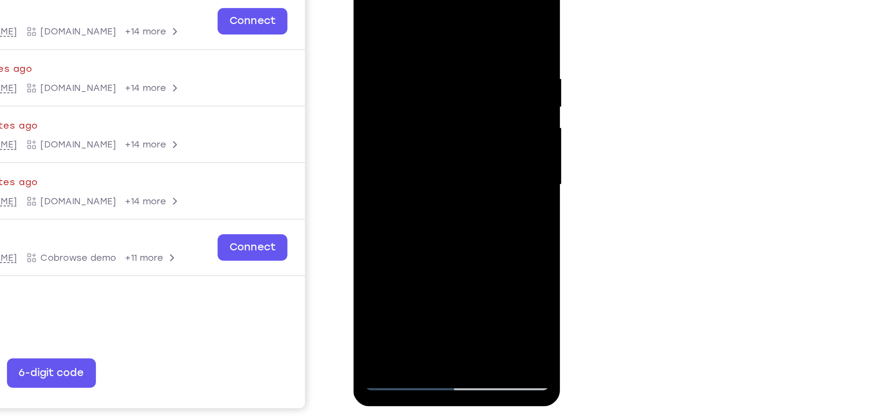
drag, startPoint x: 389, startPoint y: 35, endPoint x: 398, endPoint y: 152, distance: 117.1
click at [398, 152] on div at bounding box center [399, 64] width 82 height 182
drag, startPoint x: 378, startPoint y: 30, endPoint x: 373, endPoint y: 129, distance: 99.3
click at [373, 129] on div at bounding box center [399, 64] width 82 height 182
drag, startPoint x: 375, startPoint y: 13, endPoint x: 375, endPoint y: 132, distance: 118.7
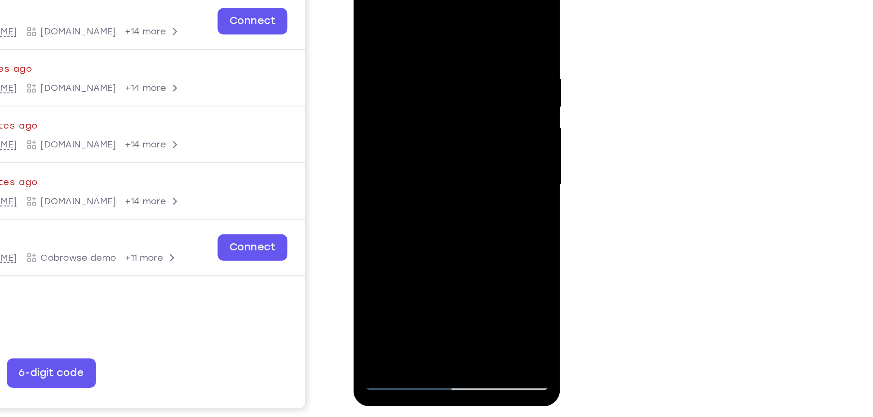
click at [375, 132] on div at bounding box center [399, 64] width 82 height 182
drag, startPoint x: 391, startPoint y: 32, endPoint x: 398, endPoint y: 137, distance: 105.0
click at [398, 137] on div at bounding box center [399, 64] width 82 height 182
drag, startPoint x: 402, startPoint y: 27, endPoint x: 400, endPoint y: 130, distance: 103.7
click at [400, 130] on div at bounding box center [399, 64] width 82 height 182
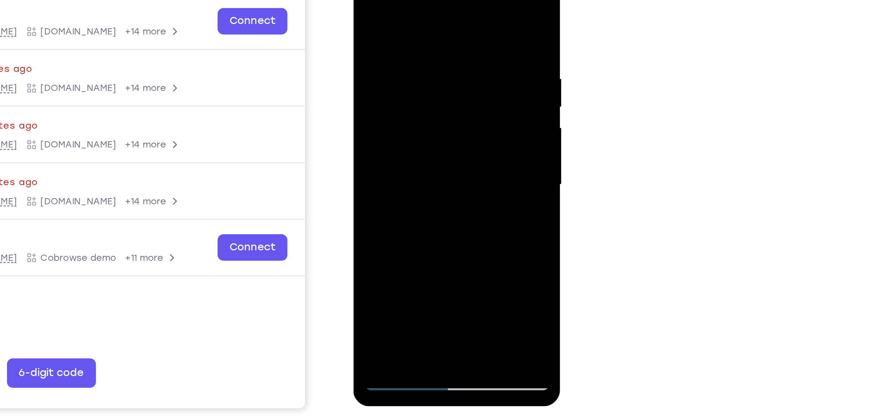
drag, startPoint x: 382, startPoint y: 34, endPoint x: 388, endPoint y: 111, distance: 76.3
click at [388, 111] on div at bounding box center [399, 64] width 82 height 182
drag, startPoint x: 432, startPoint y: 39, endPoint x: 417, endPoint y: 140, distance: 102.6
click at [417, 140] on div at bounding box center [399, 64] width 82 height 182
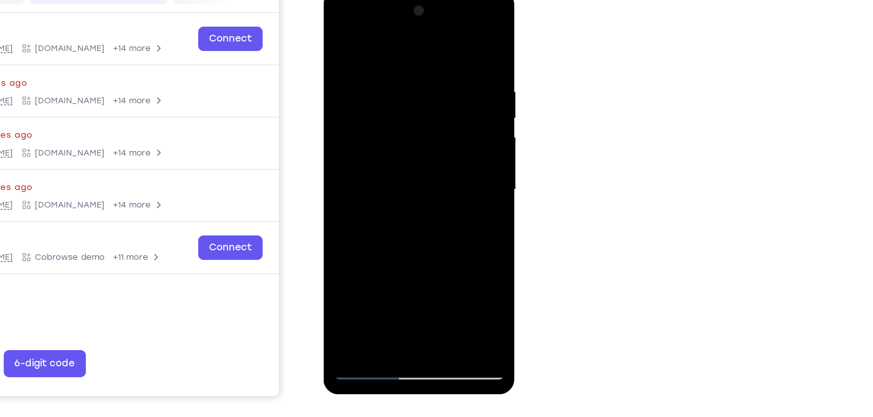
click at [343, 173] on div at bounding box center [369, 86] width 82 height 182
click at [345, 171] on div at bounding box center [369, 86] width 82 height 182
click at [332, 22] on div at bounding box center [369, 86] width 82 height 182
click at [333, 21] on div at bounding box center [369, 86] width 82 height 182
click at [364, 32] on div at bounding box center [369, 86] width 82 height 182
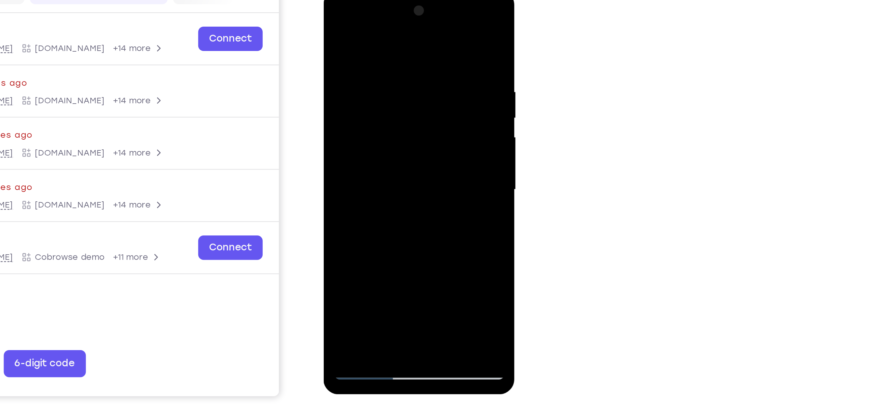
click at [401, 68] on div at bounding box center [369, 86] width 82 height 182
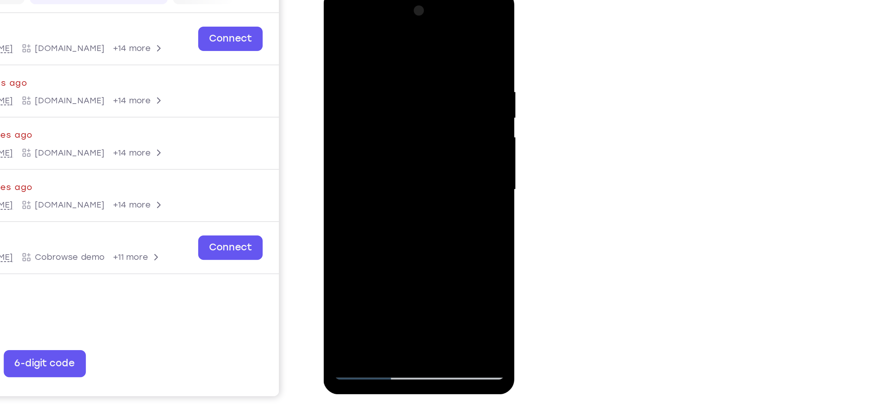
click at [401, 68] on div at bounding box center [369, 86] width 82 height 182
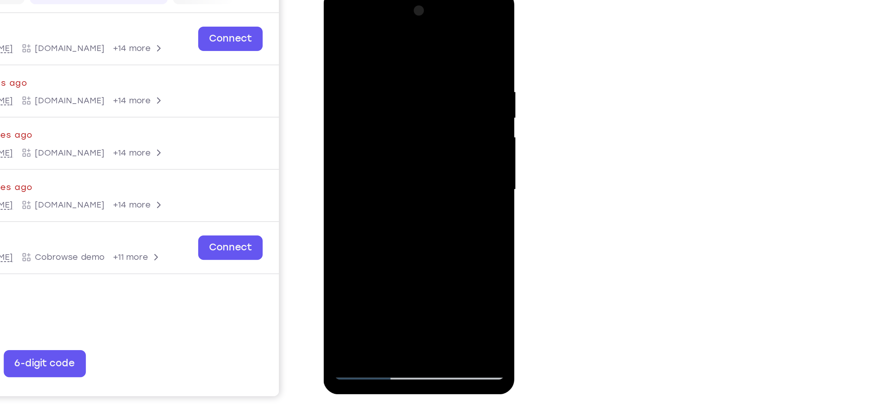
click at [401, 68] on div at bounding box center [369, 86] width 82 height 182
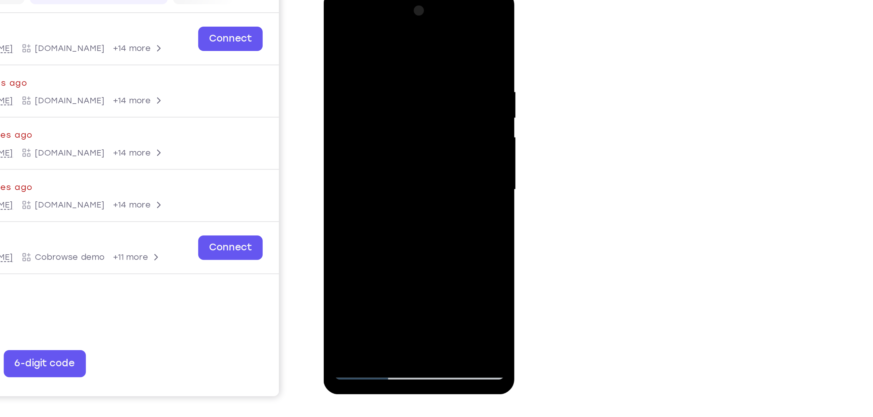
click at [402, 68] on div at bounding box center [369, 86] width 82 height 182
click at [402, 67] on div at bounding box center [369, 86] width 82 height 182
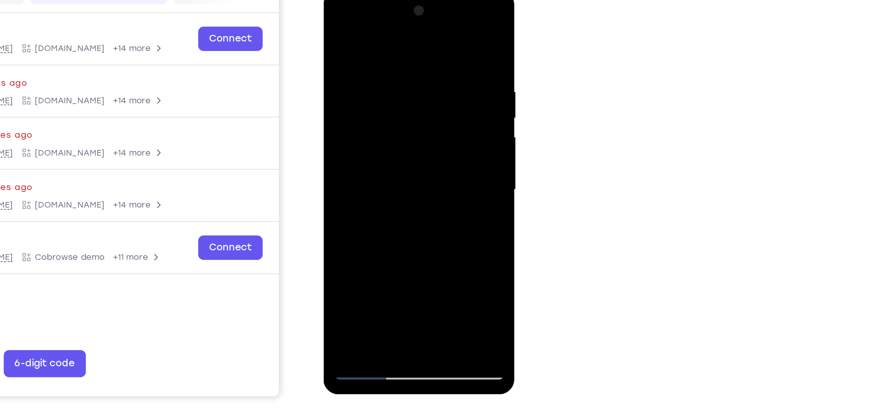
click at [402, 67] on div at bounding box center [369, 86] width 82 height 182
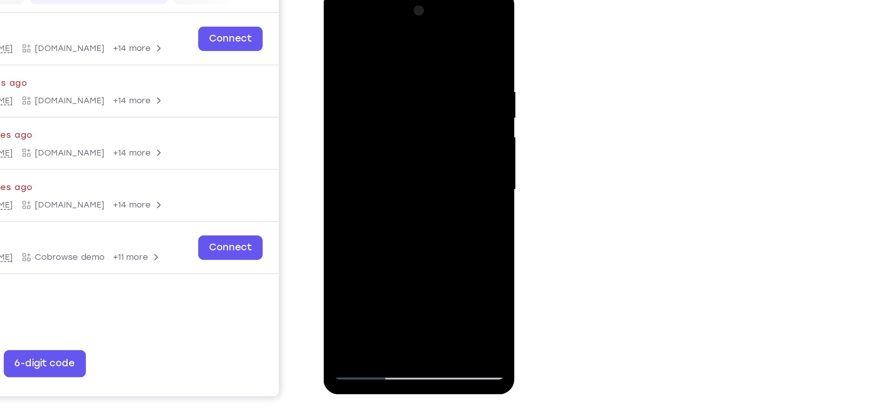
click at [402, 67] on div at bounding box center [369, 86] width 82 height 182
click at [407, 51] on div at bounding box center [369, 86] width 82 height 182
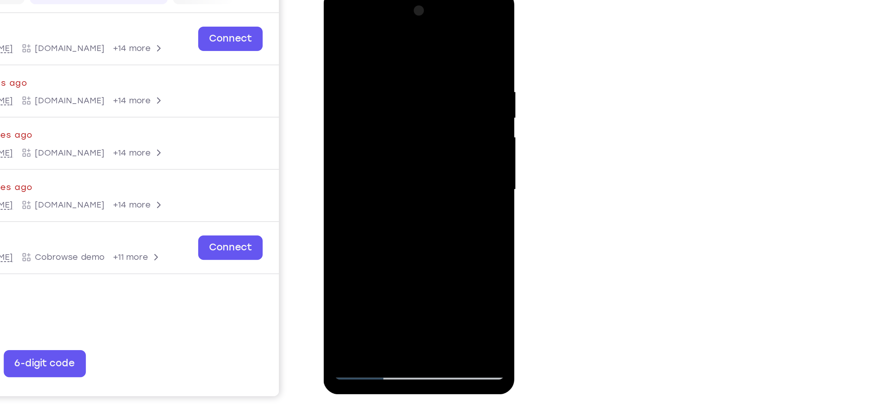
click at [407, 51] on div at bounding box center [369, 86] width 82 height 182
click at [408, 46] on div at bounding box center [369, 86] width 82 height 182
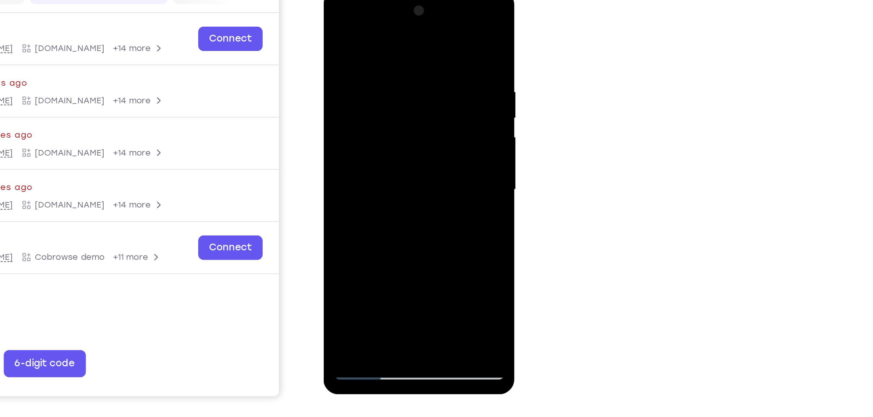
click at [402, 27] on div at bounding box center [369, 86] width 82 height 182
drag, startPoint x: 374, startPoint y: 59, endPoint x: 382, endPoint y: 142, distance: 84.0
click at [382, 142] on div at bounding box center [369, 86] width 82 height 182
drag, startPoint x: 366, startPoint y: 24, endPoint x: 385, endPoint y: 132, distance: 108.9
click at [385, 132] on div at bounding box center [369, 86] width 82 height 182
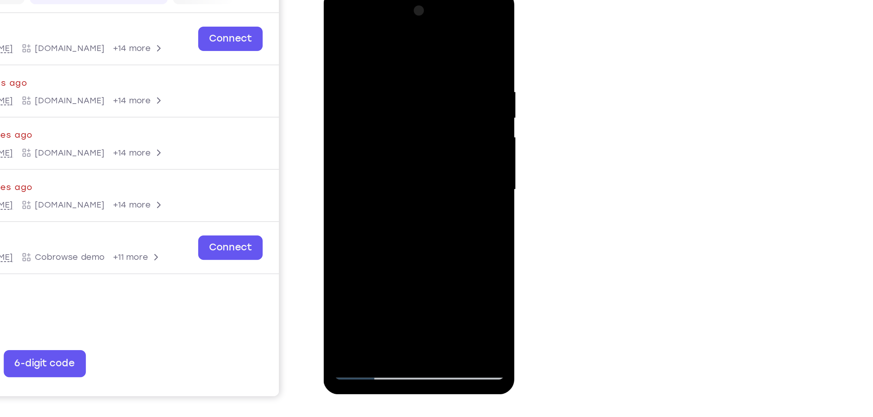
click at [406, 21] on div at bounding box center [369, 86] width 82 height 182
click at [335, 20] on div at bounding box center [369, 86] width 82 height 182
click at [363, 37] on div at bounding box center [369, 86] width 82 height 182
click at [402, 45] on div at bounding box center [369, 86] width 82 height 182
click at [400, 46] on div at bounding box center [369, 86] width 82 height 182
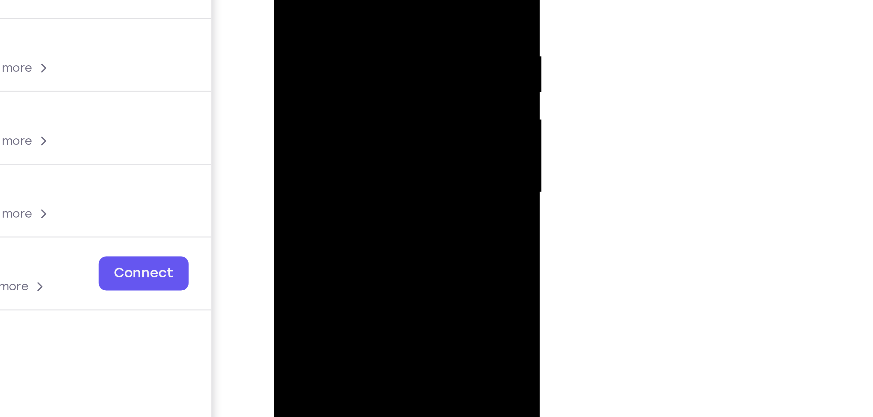
click at [352, 28] on div at bounding box center [319, 10] width 82 height 182
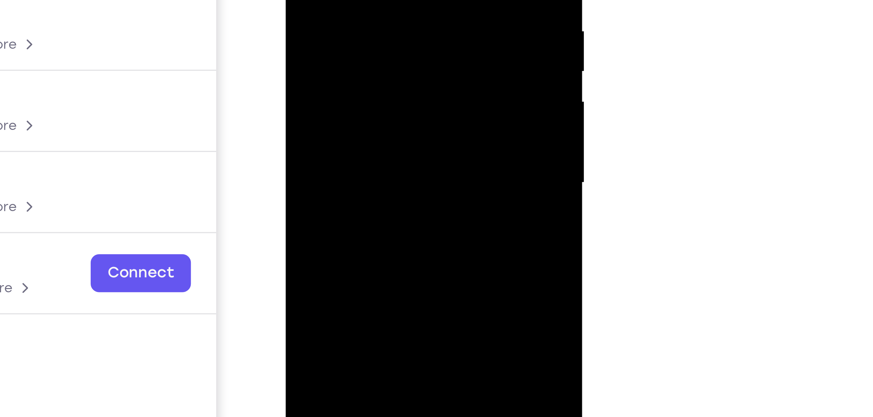
drag, startPoint x: 294, startPoint y: -17, endPoint x: 343, endPoint y: -15, distance: 49.1
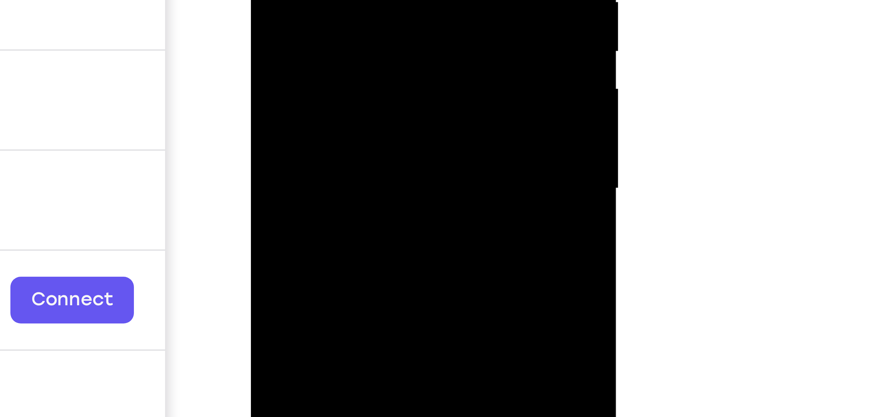
drag, startPoint x: 298, startPoint y: -106, endPoint x: 302, endPoint y: -91, distance: 15.8
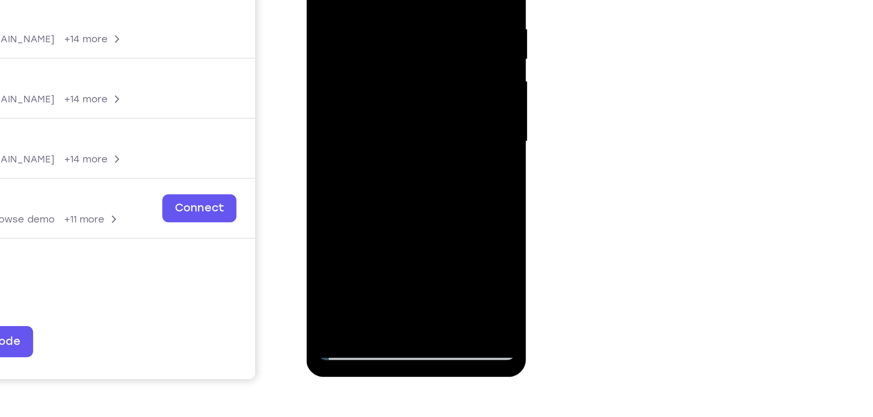
click at [321, 30] on div at bounding box center [352, 8] width 82 height 182
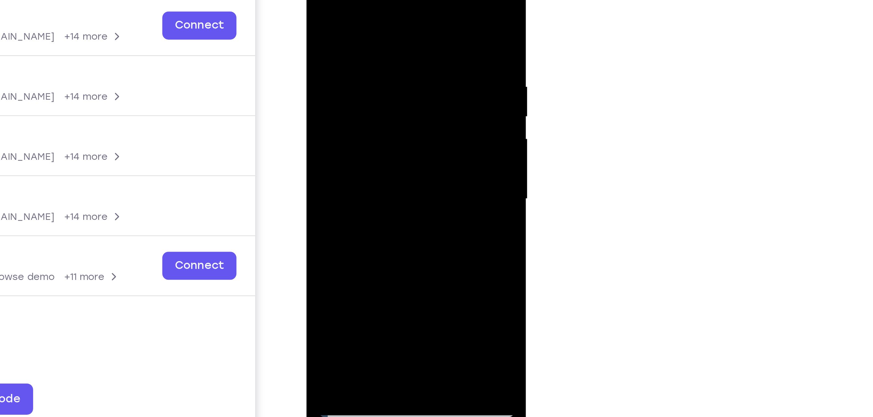
click at [387, 139] on div at bounding box center [352, 66] width 82 height 182
click at [387, 5] on div at bounding box center [352, 66] width 82 height 182
click at [388, 0] on div at bounding box center [352, 66] width 82 height 182
click at [324, 145] on div at bounding box center [352, 66] width 82 height 182
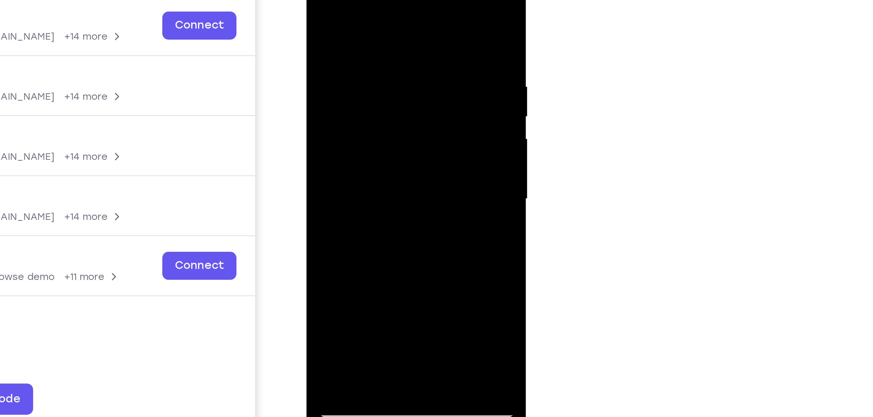
drag, startPoint x: 374, startPoint y: 17, endPoint x: 394, endPoint y: 137, distance: 121.0
click at [394, 137] on div at bounding box center [352, 67] width 92 height 194
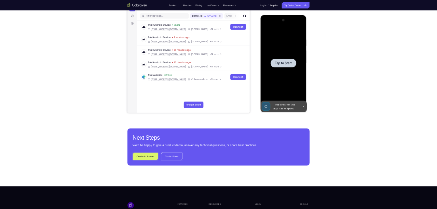
scroll to position [0, 0]
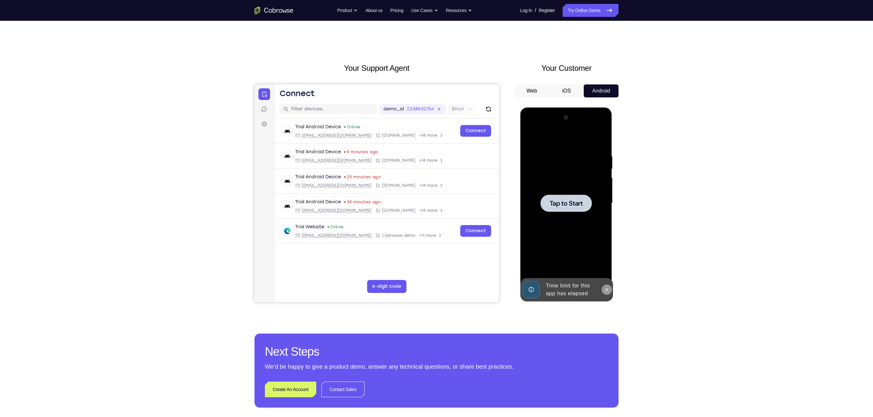
click at [436, 208] on icon at bounding box center [606, 289] width 3 height 3
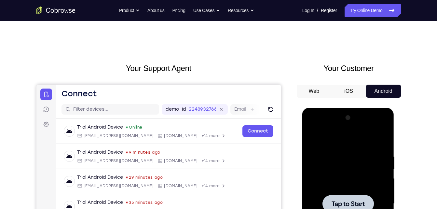
drag, startPoint x: 843, startPoint y: 1, endPoint x: 274, endPoint y: 43, distance: 570.6
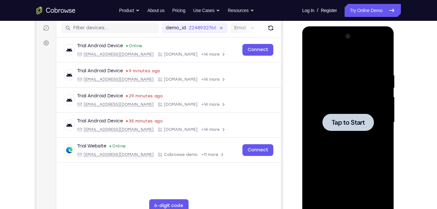
scroll to position [82, 0]
